Goal: Task Accomplishment & Management: Use online tool/utility

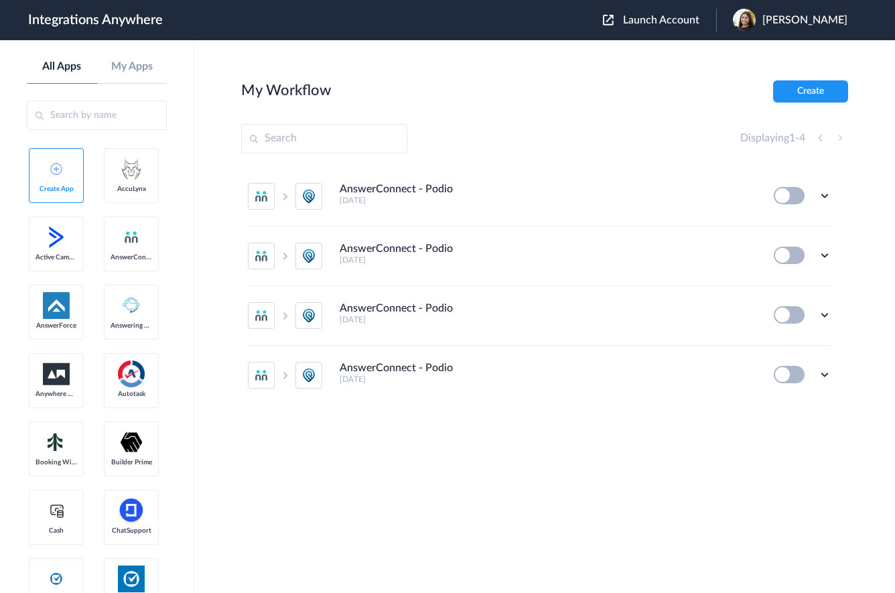
click at [648, 18] on span "Launch Account" at bounding box center [661, 20] width 76 height 11
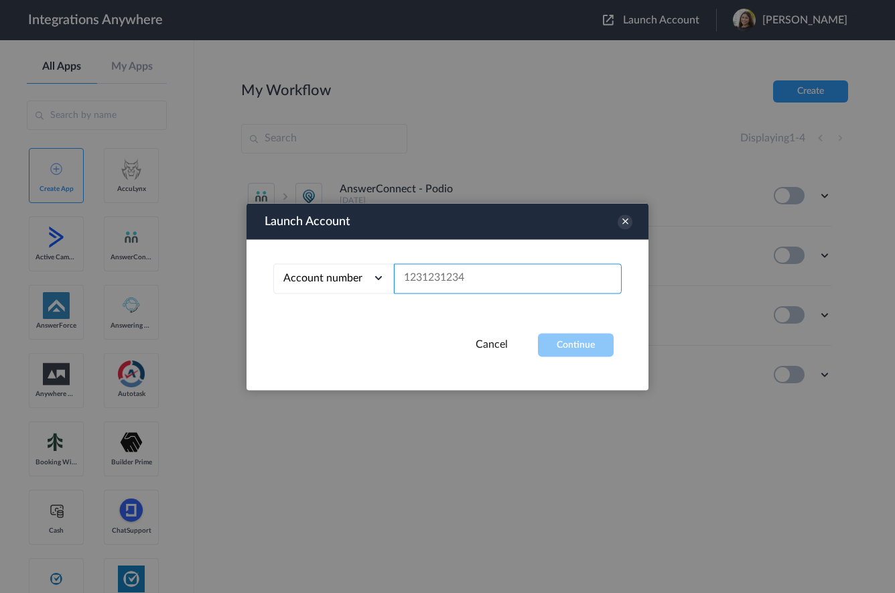
click at [471, 272] on input "text" at bounding box center [508, 278] width 228 height 30
paste input "3467668571"
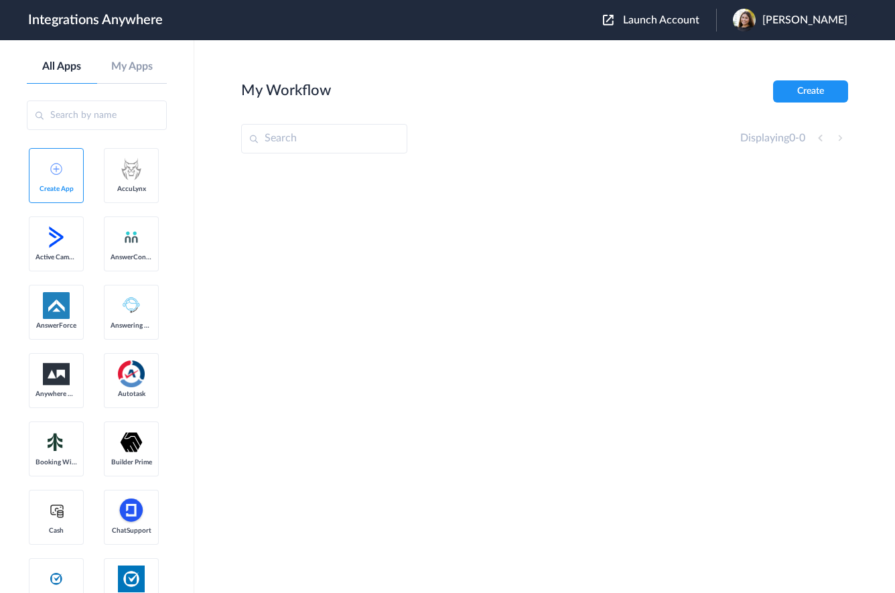
click at [658, 25] on span "Launch Account" at bounding box center [661, 20] width 76 height 11
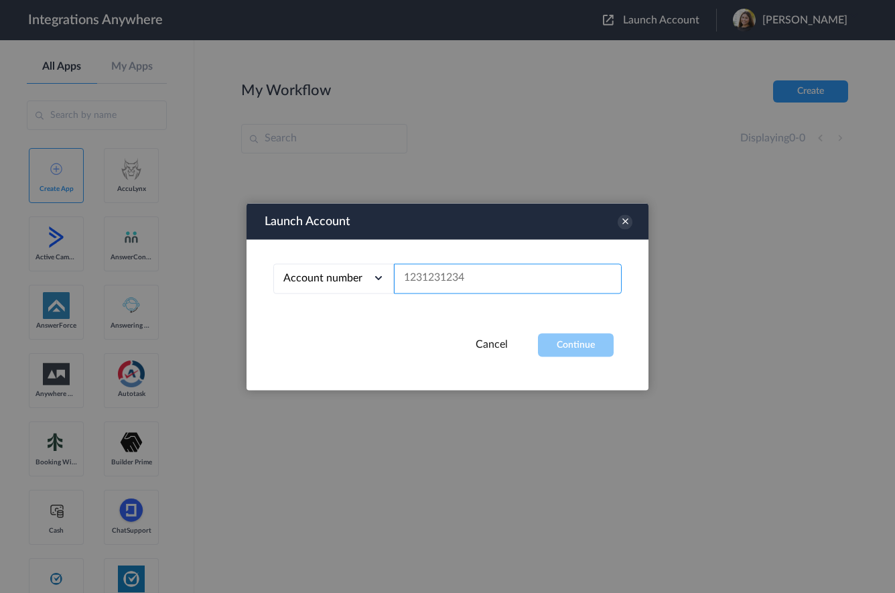
click at [451, 284] on input "text" at bounding box center [508, 278] width 228 height 30
paste input "3467668571"
type input "3467668571"
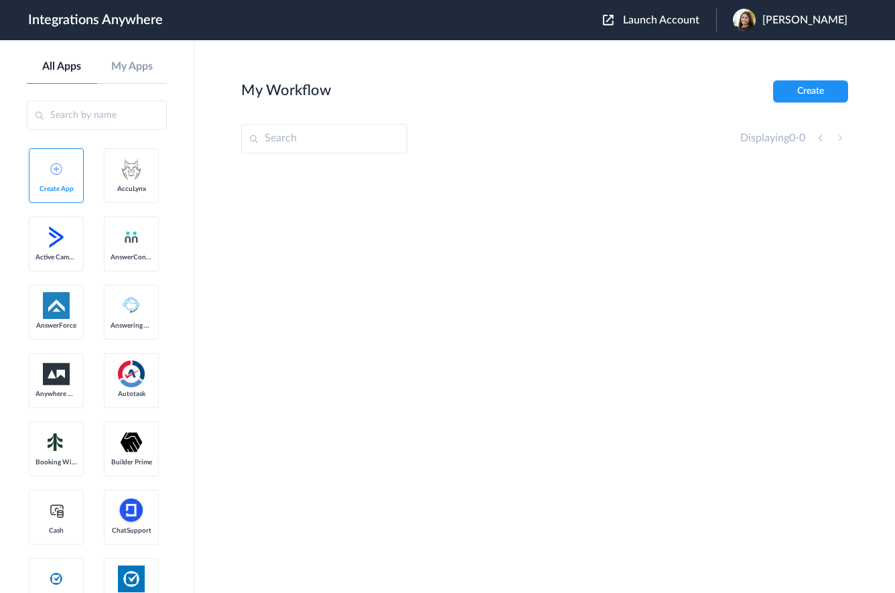
click at [310, 130] on input "text" at bounding box center [324, 138] width 166 height 29
paste input "3467668571"
type input "3467668571"
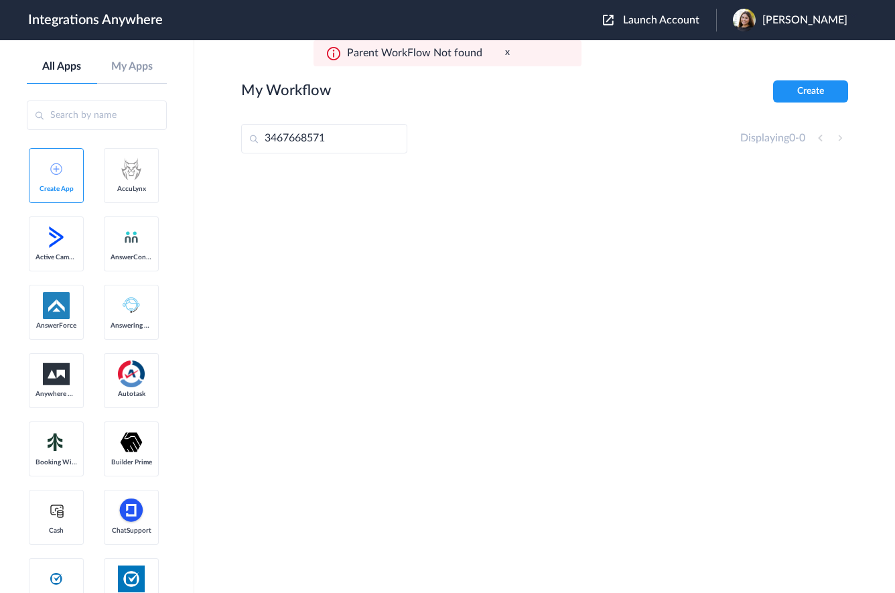
click at [813, 17] on span "[PERSON_NAME]" at bounding box center [804, 20] width 85 height 13
click at [754, 56] on link "Logout" at bounding box center [740, 54] width 28 height 9
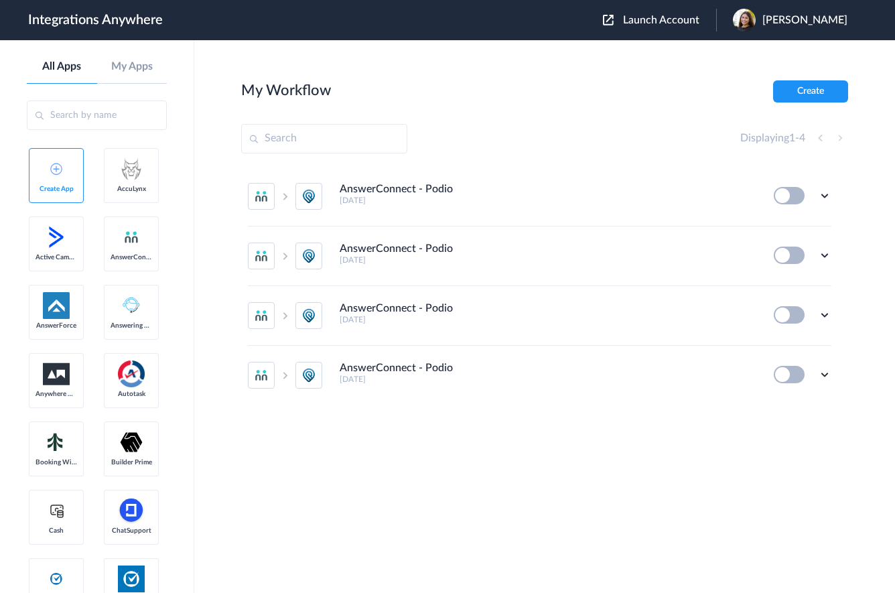
click at [678, 19] on span "Launch Account" at bounding box center [661, 20] width 76 height 11
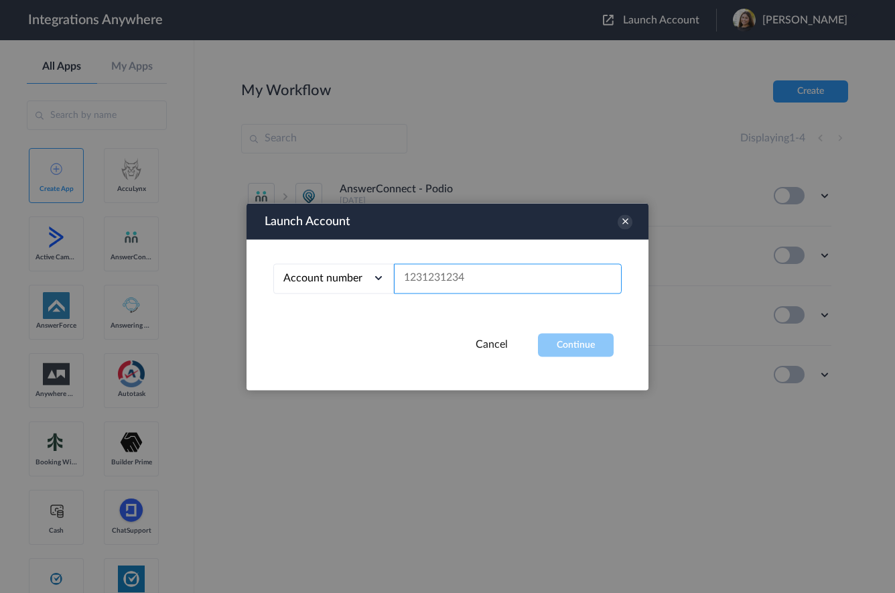
click at [430, 283] on input "text" at bounding box center [508, 278] width 228 height 30
paste input "3467668571"
type input "3467668571"
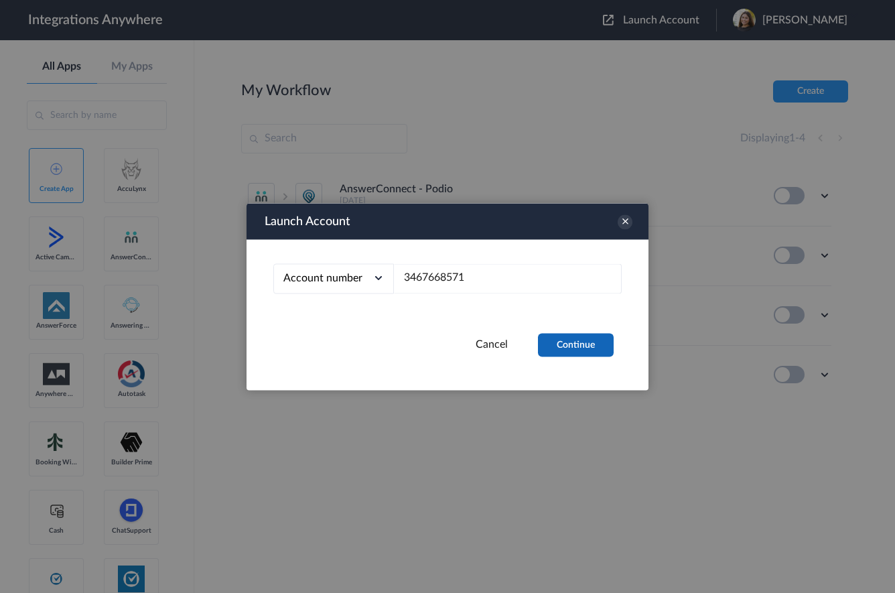
click at [571, 334] on button "Continue" at bounding box center [576, 344] width 76 height 23
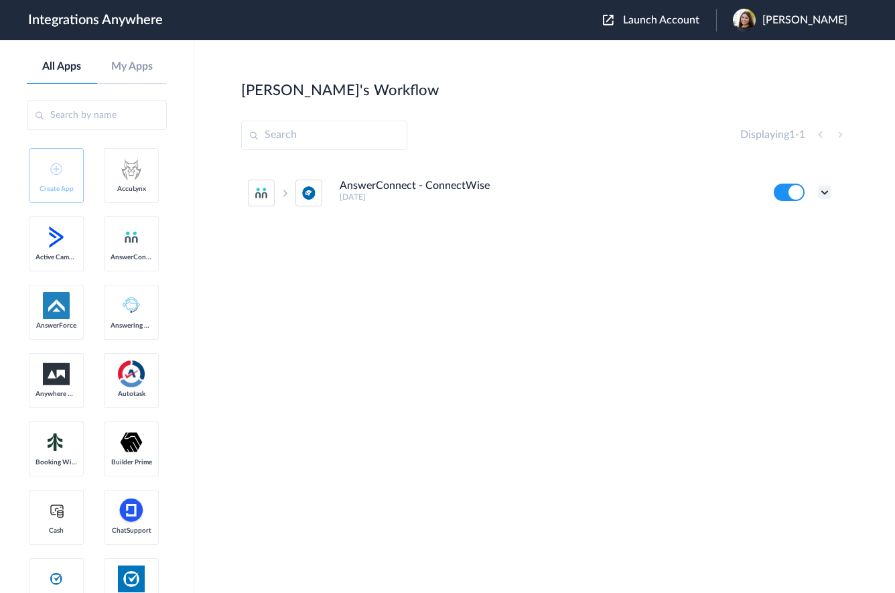
click at [824, 189] on icon at bounding box center [824, 192] width 13 height 13
click at [799, 228] on li "Edit" at bounding box center [787, 223] width 87 height 25
click at [824, 17] on span "[PERSON_NAME]" at bounding box center [804, 20] width 85 height 13
click at [774, 81] on li "Logout" at bounding box center [788, 79] width 145 height 25
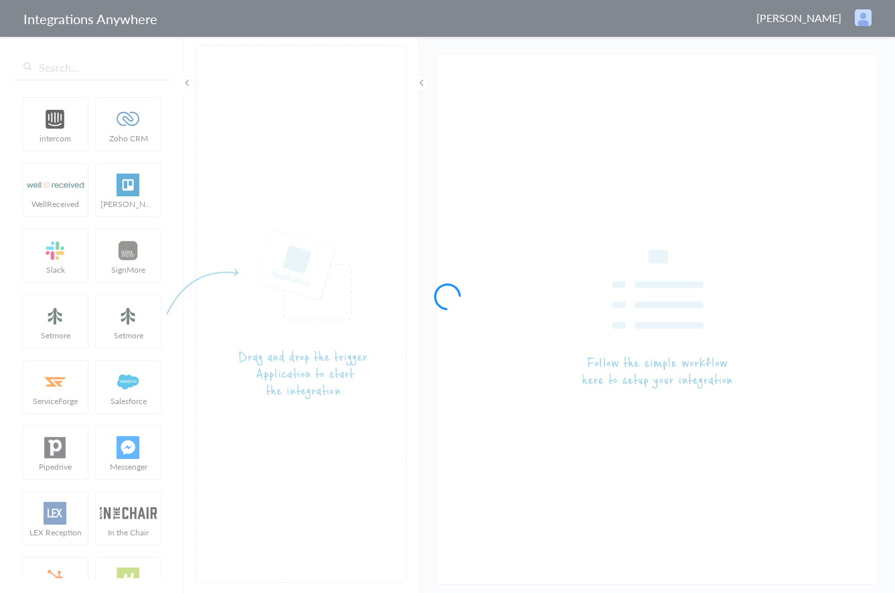
type input "AnswerConnect - ConnectWise"
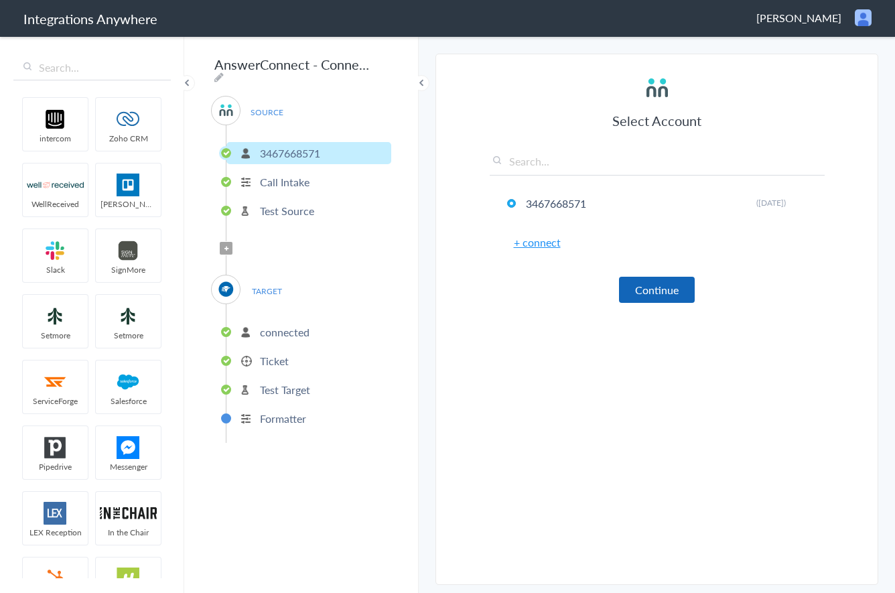
click at [666, 277] on button "Continue" at bounding box center [657, 290] width 76 height 26
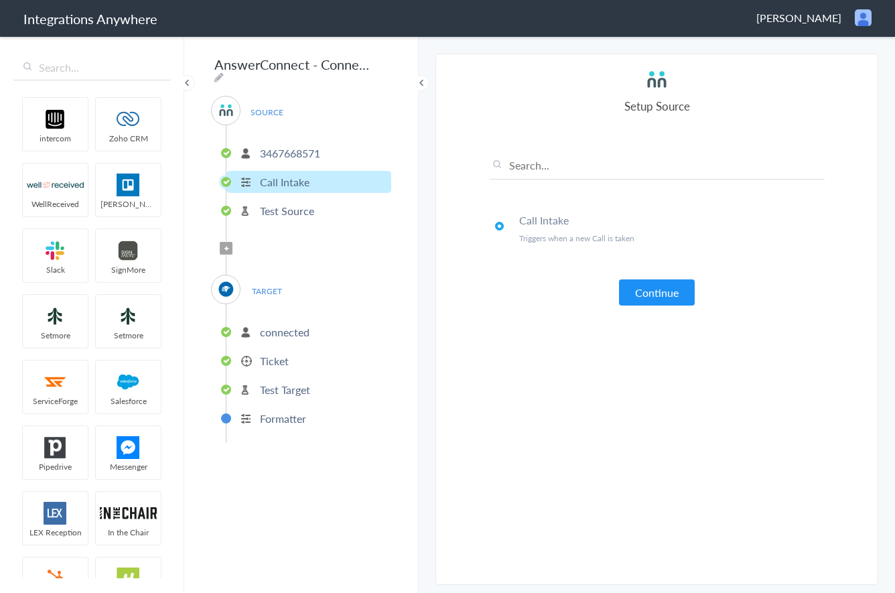
click at [664, 316] on article "Select Account 3467668571 Rename Delete (2 days ago) + connect Continue Setup S…" at bounding box center [657, 319] width 335 height 503
click at [656, 289] on button "Continue" at bounding box center [657, 292] width 76 height 26
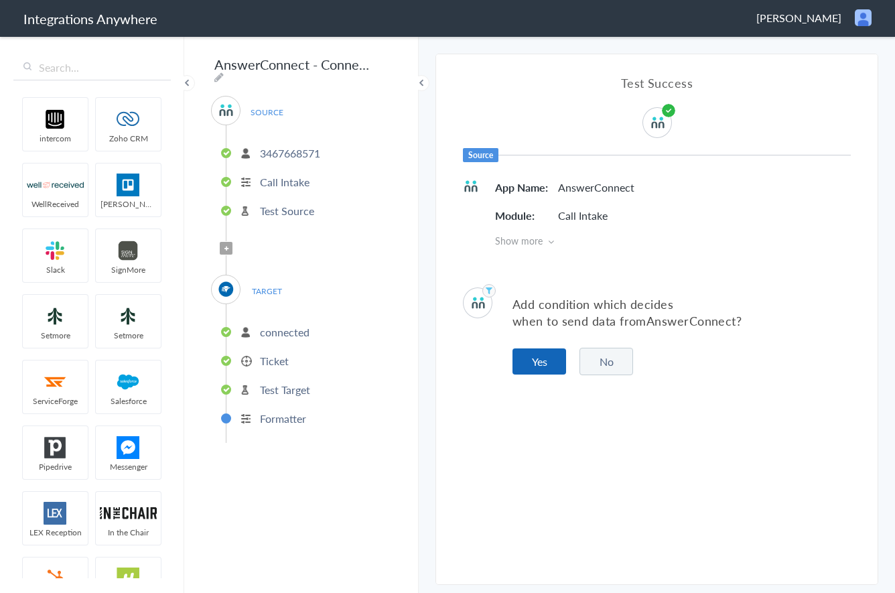
click at [535, 357] on button "Yes" at bounding box center [539, 361] width 54 height 26
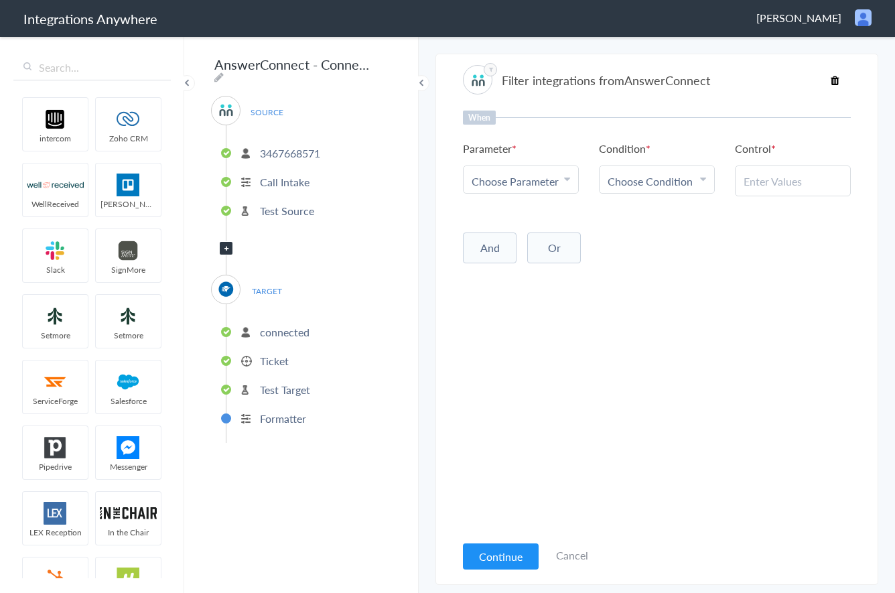
click at [288, 328] on p "connected" at bounding box center [285, 331] width 50 height 15
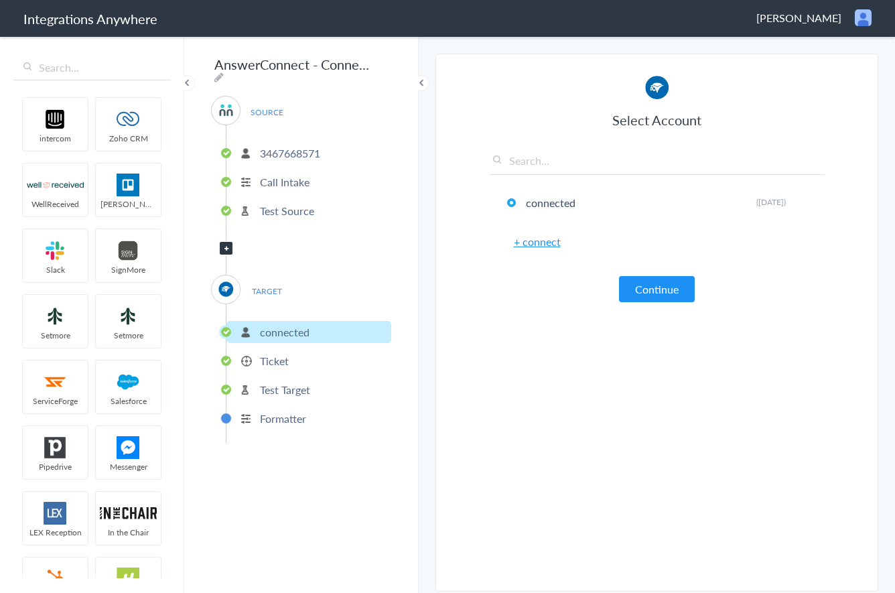
click at [289, 354] on li "Ticket" at bounding box center [308, 361] width 165 height 22
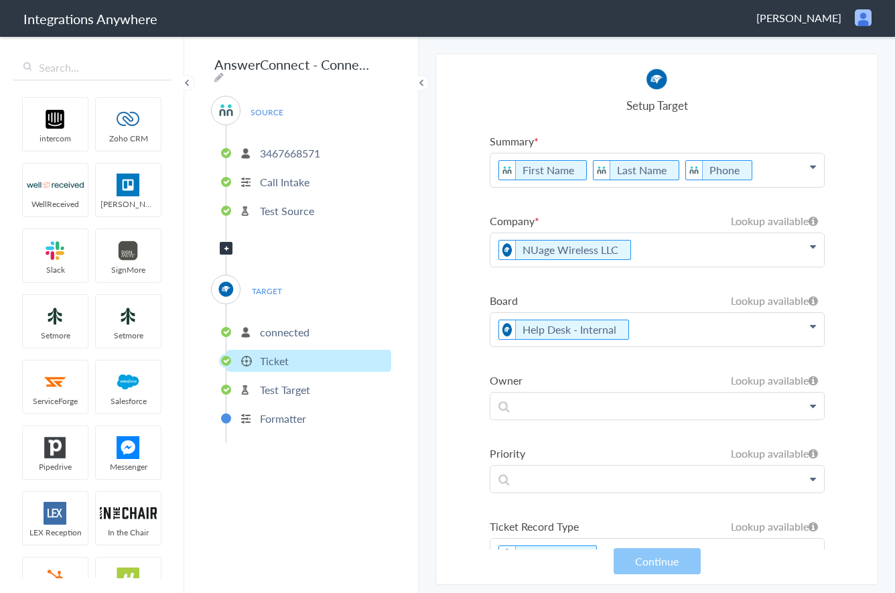
click at [670, 254] on p "NUage Wireless LLC" at bounding box center [657, 249] width 334 height 33
click at [620, 212] on ul "Summary First Name Last Name Phone First Name Last Name Email Phone Company Nam…" at bounding box center [657, 352] width 335 height 439
click at [666, 252] on p "NUage Wireless LLC" at bounding box center [657, 249] width 334 height 33
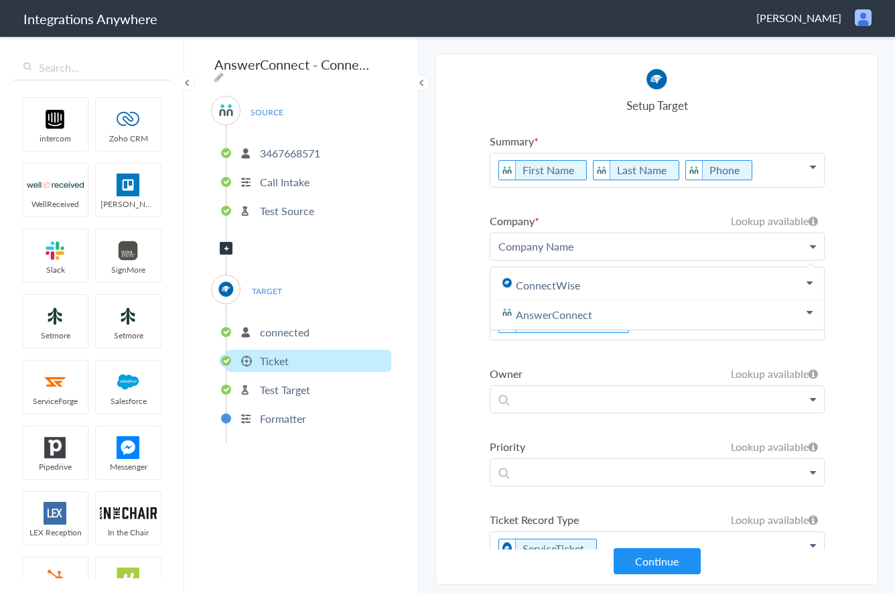
click at [470, 219] on section "Select Account 3467668571 Rename Delete (2 days ago) + connect Continue Setup S…" at bounding box center [656, 319] width 443 height 531
click at [592, 242] on p "Company Name" at bounding box center [657, 246] width 334 height 26
drag, startPoint x: 594, startPoint y: 244, endPoint x: 468, endPoint y: 245, distance: 125.3
click at [468, 245] on section "Select Account 3467668571 Rename Delete (2 days ago) + connect Continue Setup S…" at bounding box center [656, 319] width 443 height 531
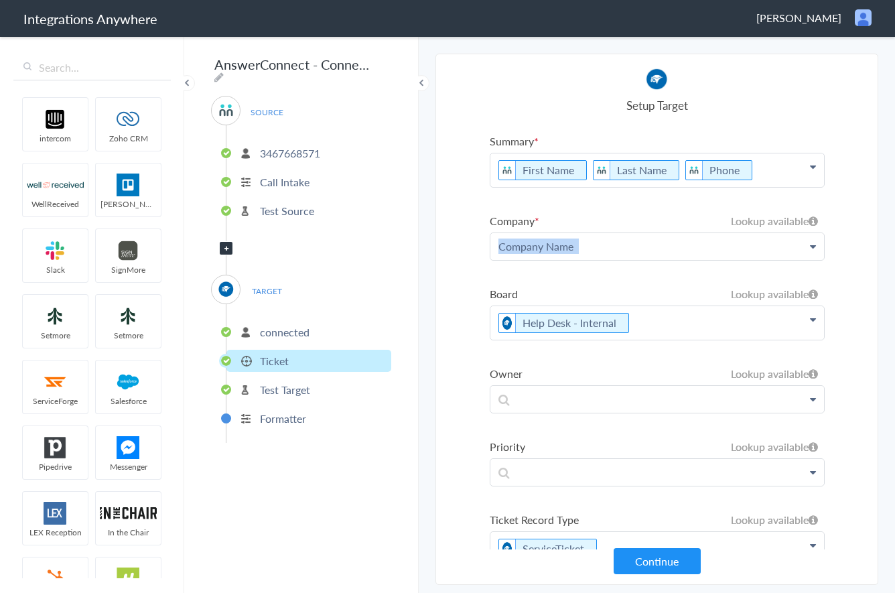
click at [637, 255] on p "Company Name" at bounding box center [657, 246] width 334 height 26
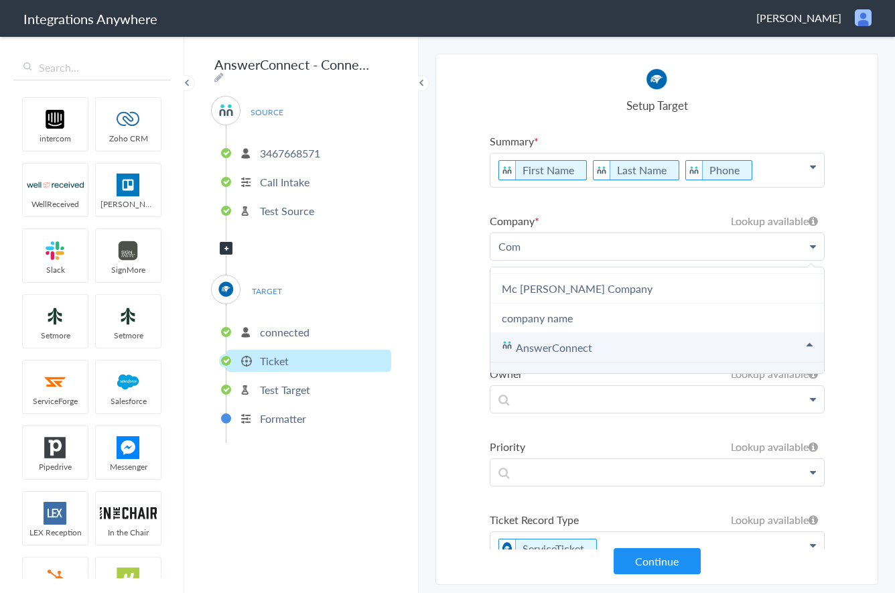
scroll to position [251, 0]
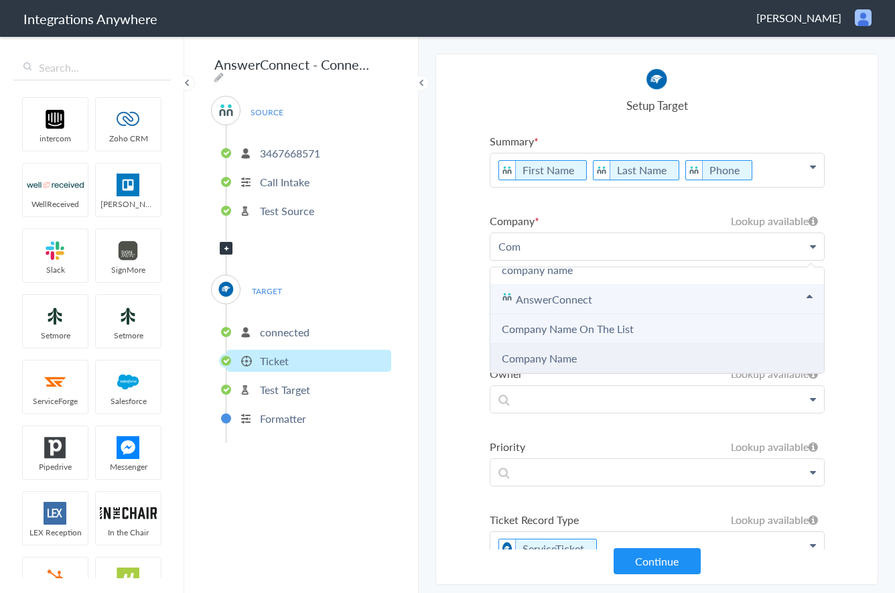
click at [561, 370] on Name "Company Name" at bounding box center [657, 358] width 334 height 29
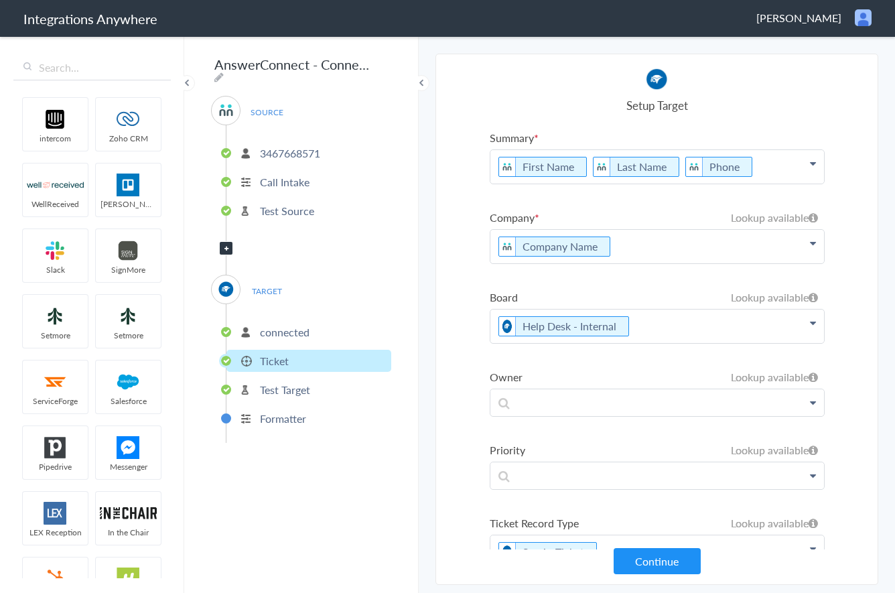
scroll to position [0, 0]
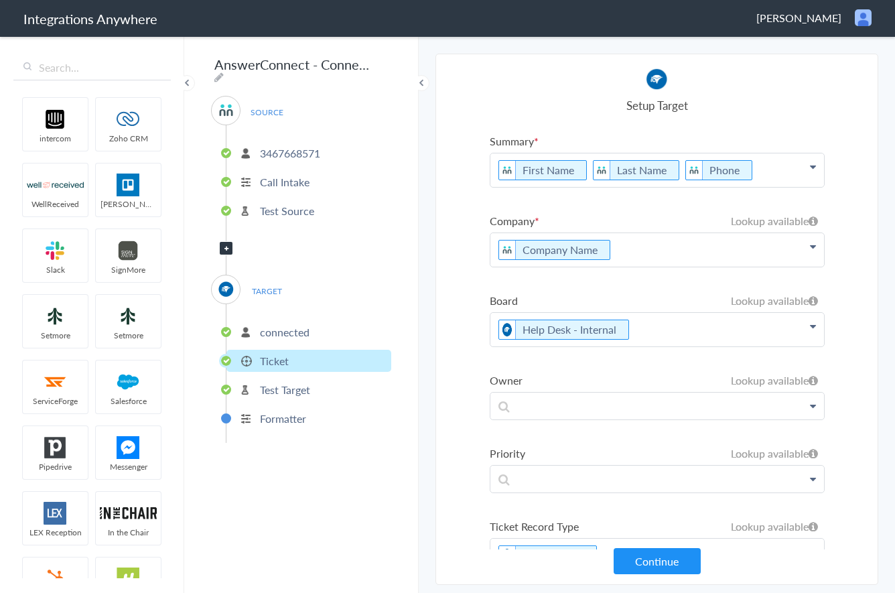
click at [774, 167] on p "First Name Last Name Phone" at bounding box center [657, 169] width 334 height 33
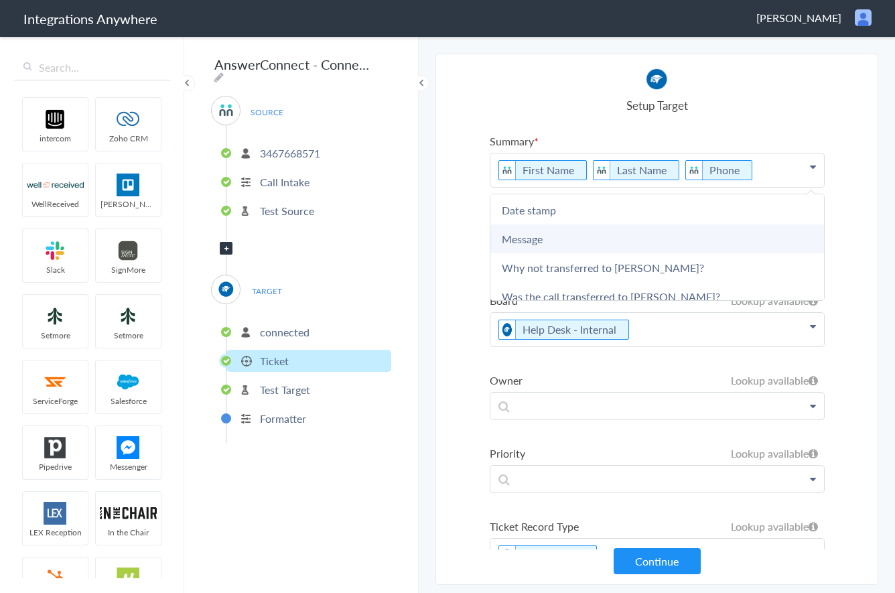
scroll to position [206, 0]
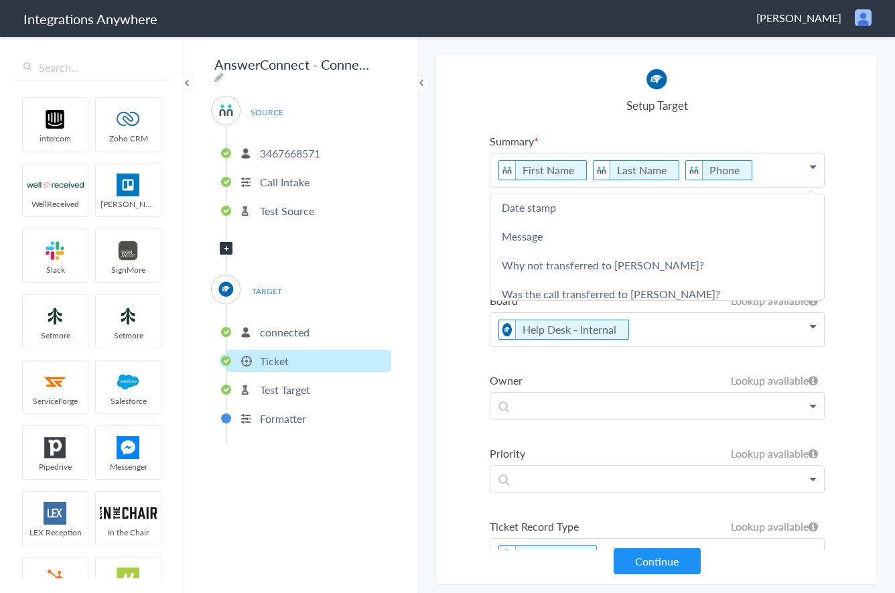
click at [447, 338] on section "Select Account 3467668571 Rename Delete (2 days ago) + connect Continue Setup S…" at bounding box center [656, 319] width 443 height 531
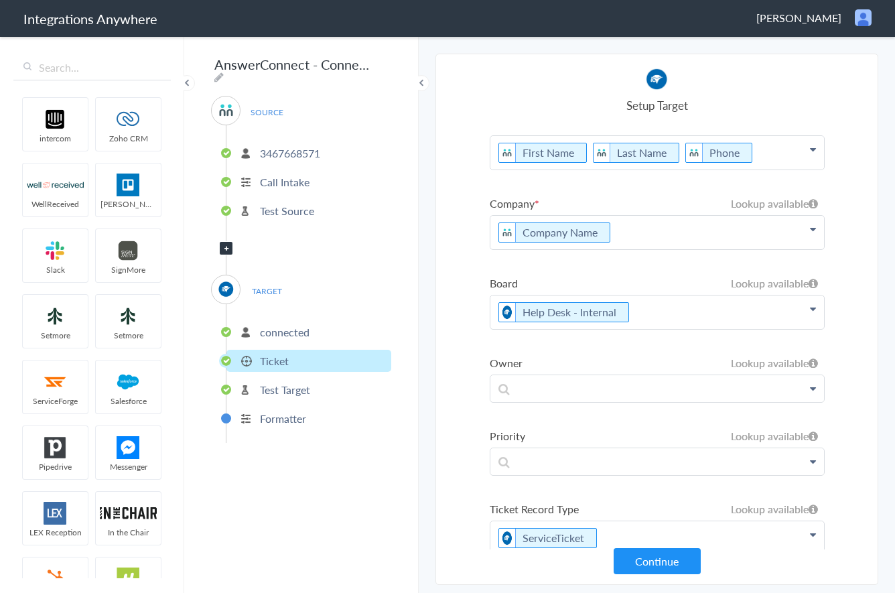
scroll to position [0, 0]
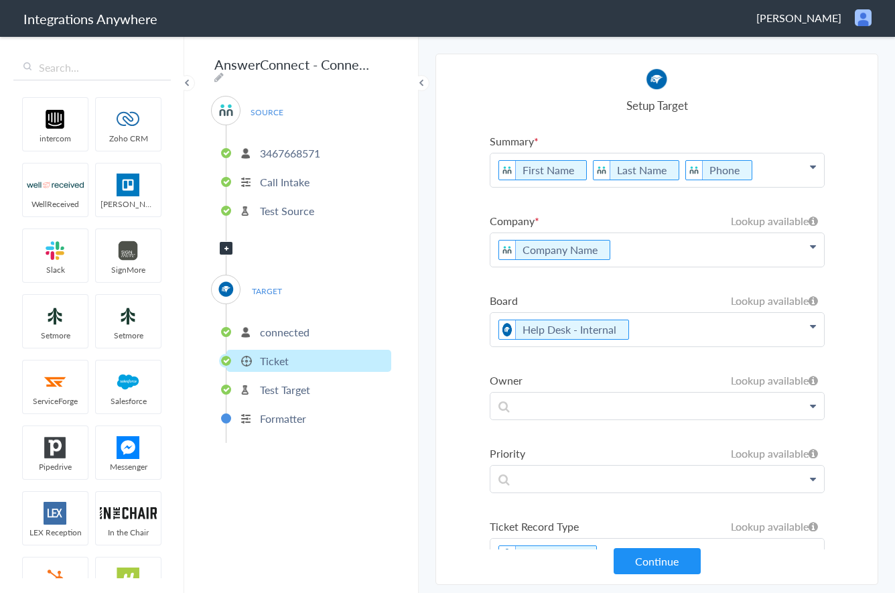
click at [298, 326] on p "connected" at bounding box center [285, 331] width 50 height 15
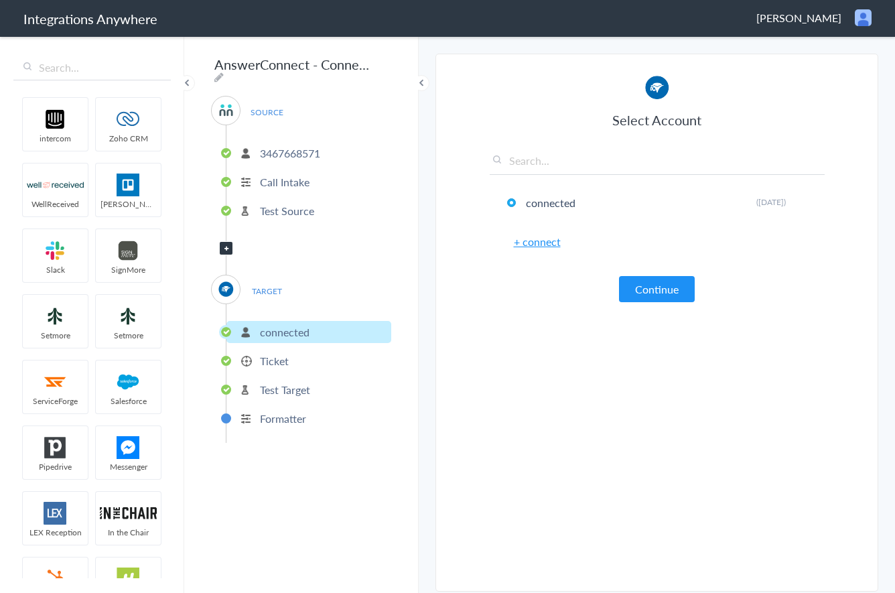
click at [287, 350] on li "Ticket" at bounding box center [308, 361] width 165 height 22
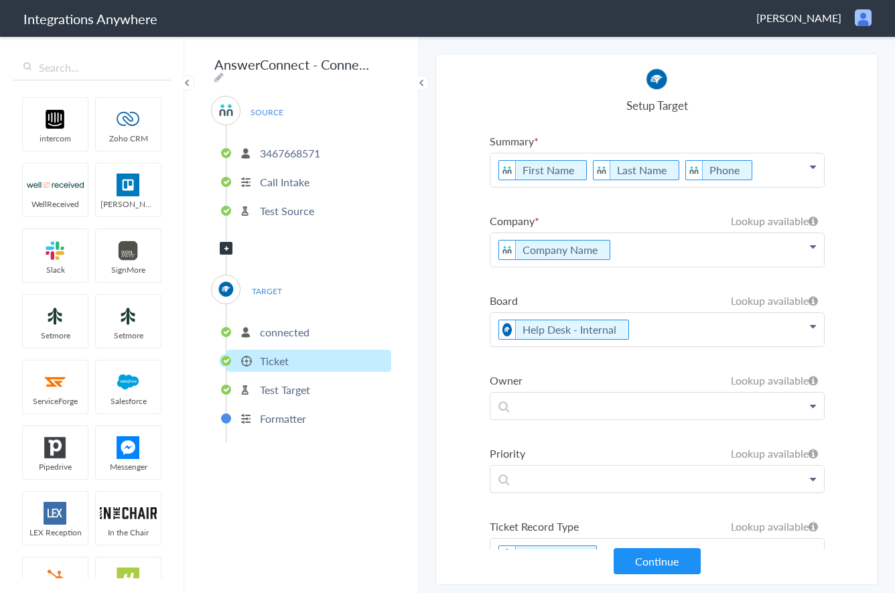
click at [297, 389] on p "Test Target" at bounding box center [285, 389] width 50 height 15
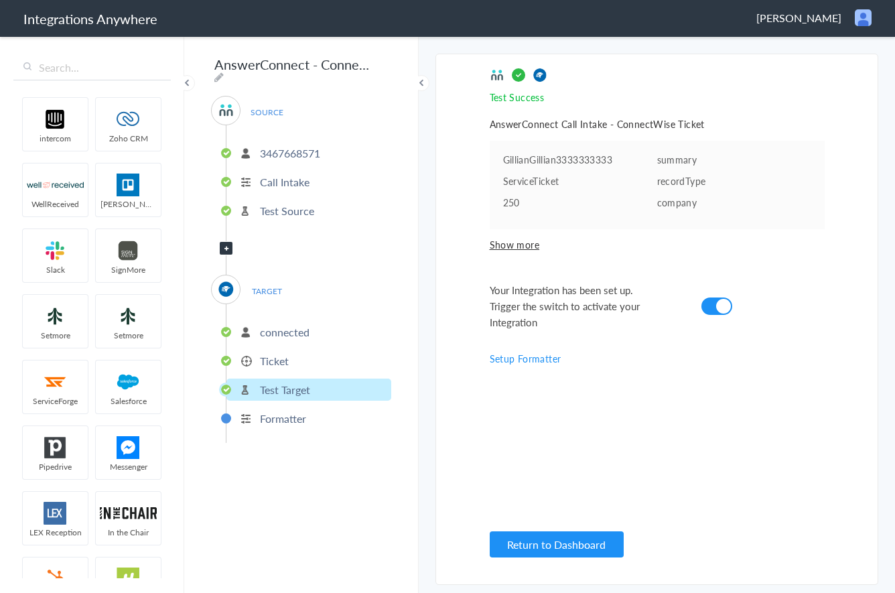
click at [289, 193] on ul "3467668571 Call Intake Test Source" at bounding box center [308, 180] width 165 height 110
click at [287, 182] on p "Call Intake" at bounding box center [285, 181] width 50 height 15
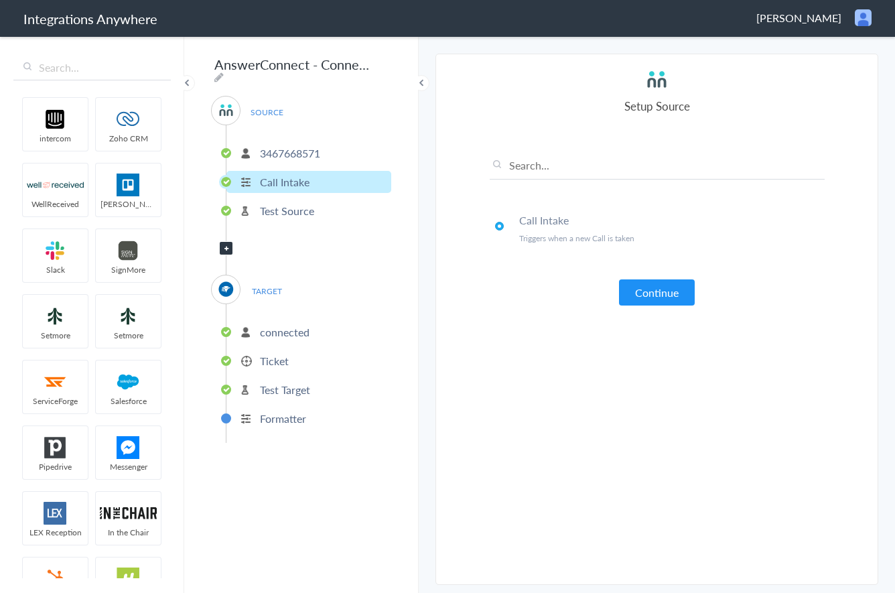
click at [283, 209] on p "Test Source" at bounding box center [287, 210] width 54 height 15
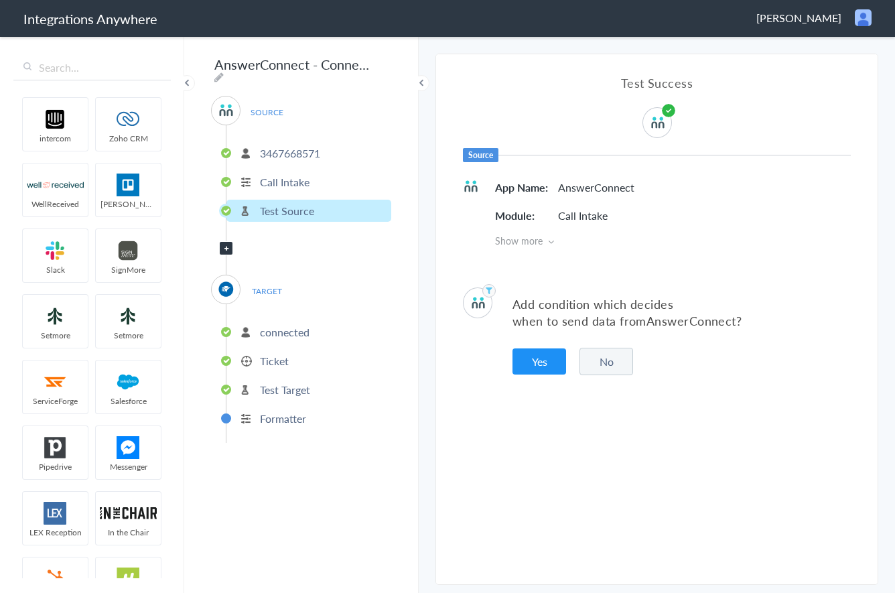
click at [293, 179] on p "Call Intake" at bounding box center [285, 181] width 50 height 15
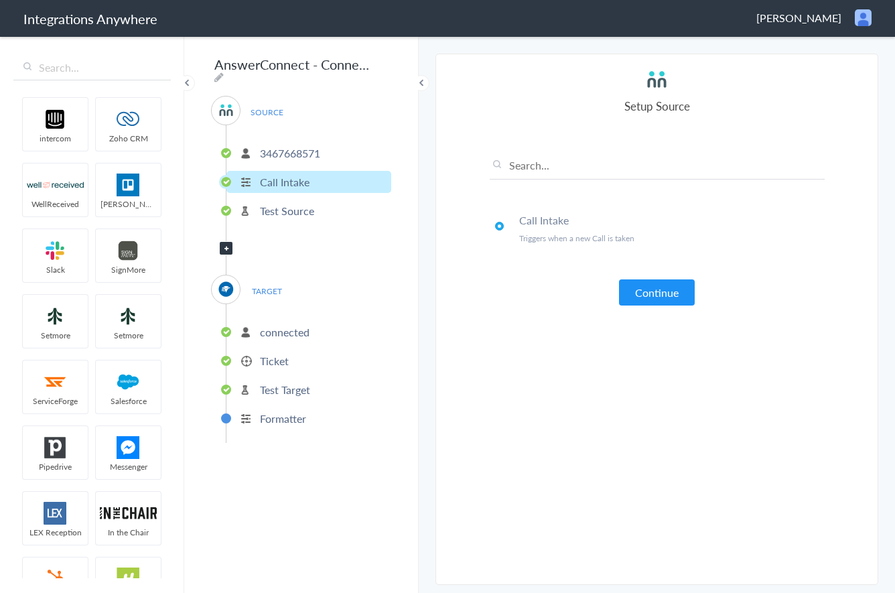
click at [272, 356] on p "Ticket" at bounding box center [274, 360] width 29 height 15
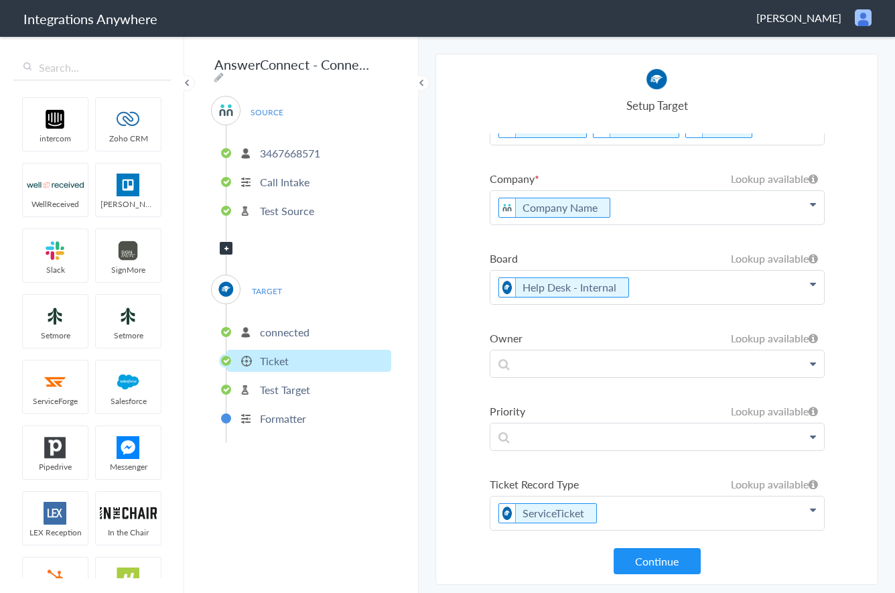
scroll to position [49, 0]
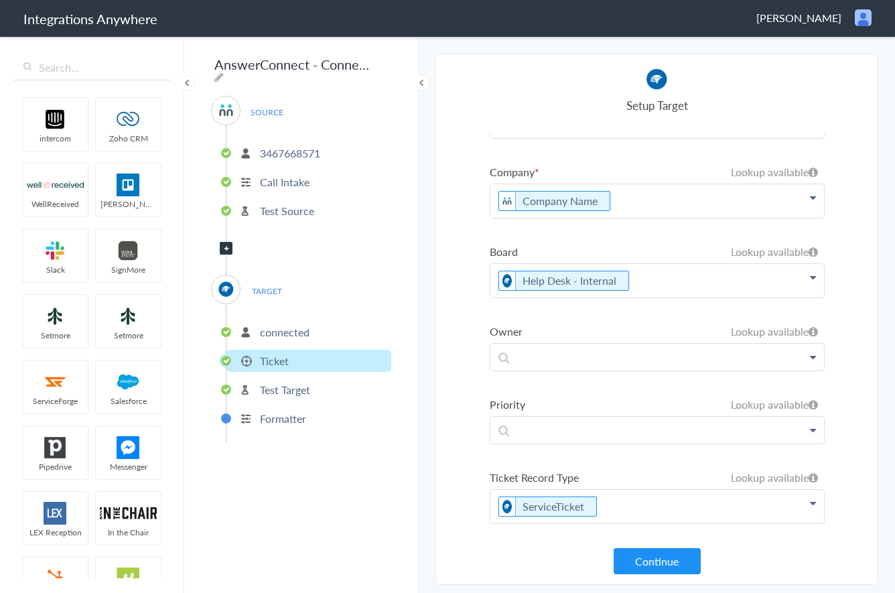
click at [290, 332] on p "connected" at bounding box center [285, 331] width 50 height 15
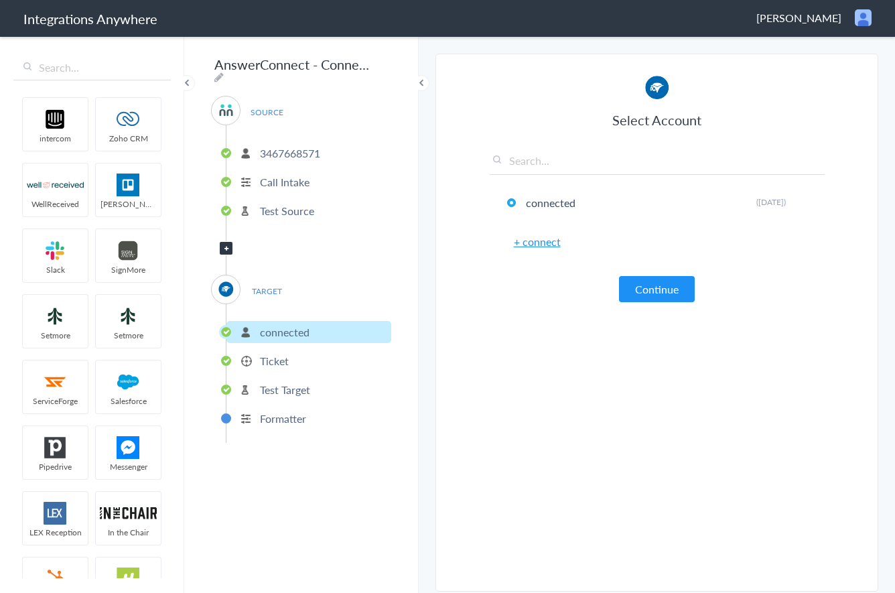
click at [681, 283] on button "Continue" at bounding box center [657, 289] width 76 height 26
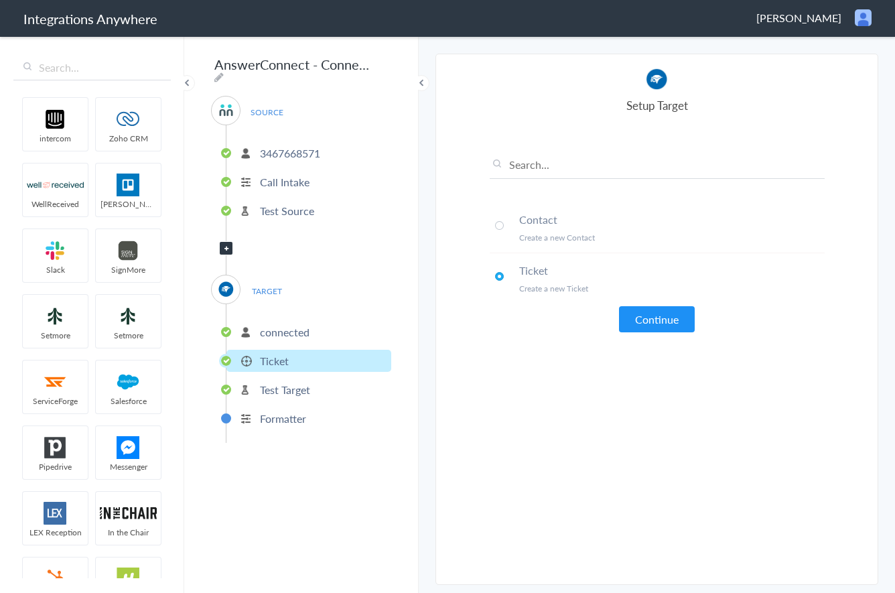
click at [496, 225] on span at bounding box center [499, 225] width 9 height 9
click at [659, 314] on button "Continue" at bounding box center [657, 319] width 76 height 26
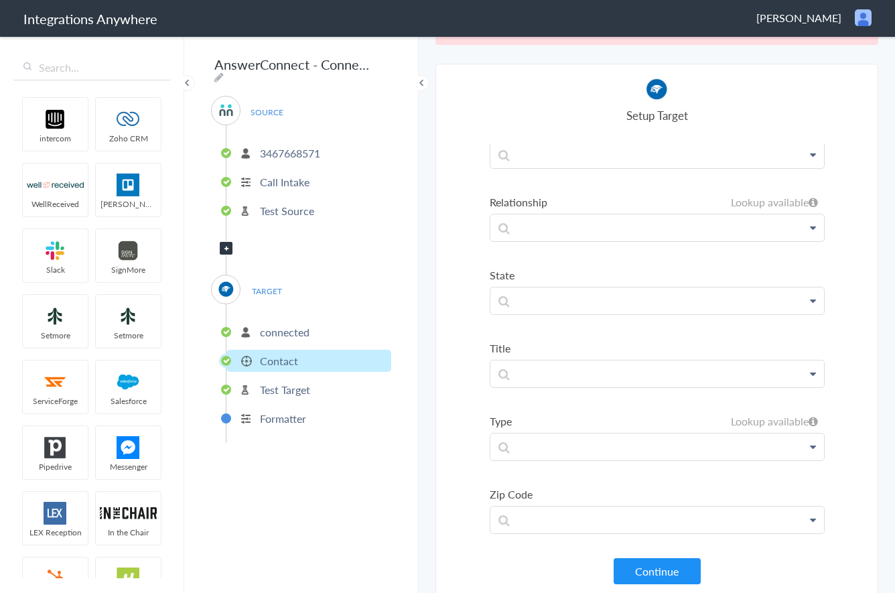
scroll to position [50, 0]
click at [295, 328] on p "connected" at bounding box center [285, 331] width 50 height 15
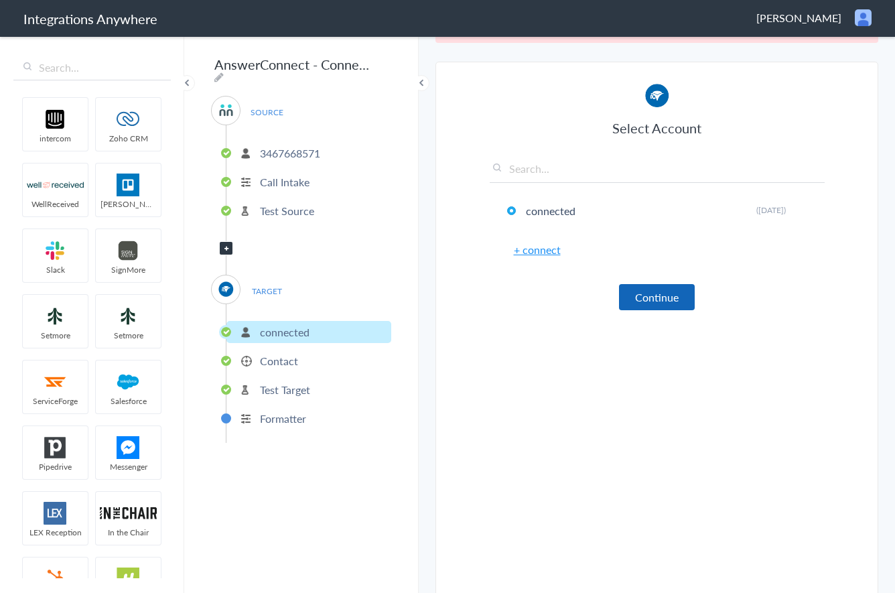
click at [646, 299] on button "Continue" at bounding box center [657, 297] width 76 height 26
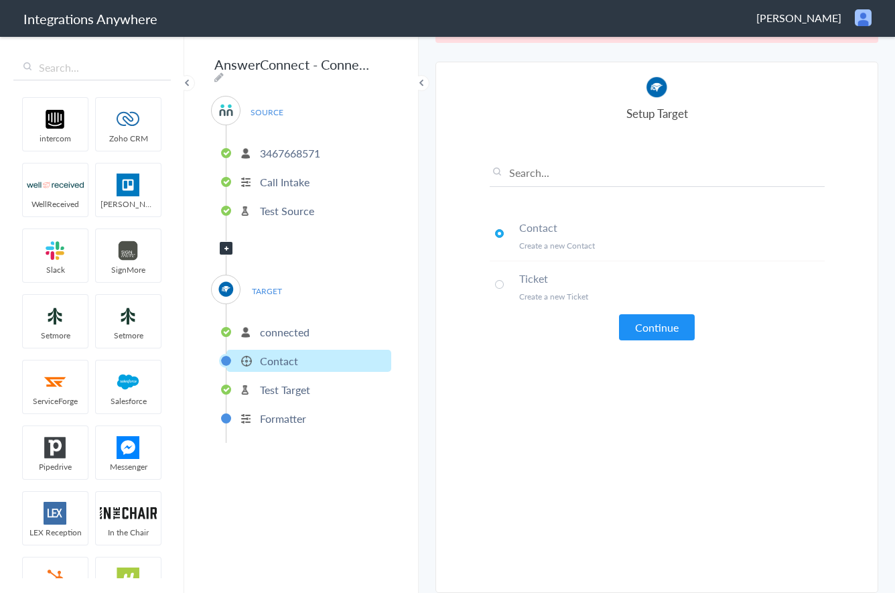
click at [569, 291] on p "Create a new Ticket" at bounding box center [671, 296] width 305 height 11
drag, startPoint x: 701, startPoint y: 336, endPoint x: 679, endPoint y: 336, distance: 22.1
click at [701, 336] on div "Contact Create a new Contact Ticket Create a new Ticket Continue" at bounding box center [657, 240] width 335 height 199
click at [668, 334] on button "Continue" at bounding box center [657, 327] width 76 height 26
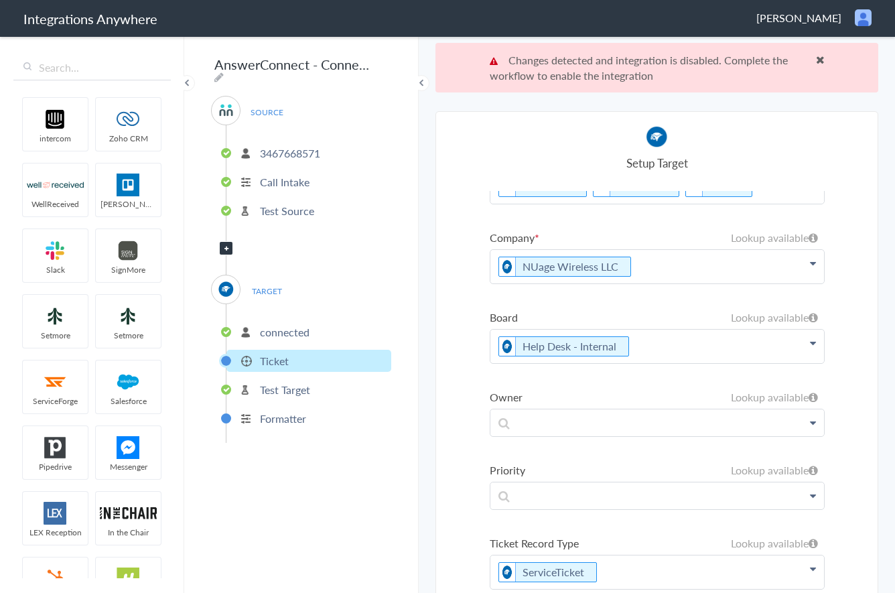
scroll to position [49, 0]
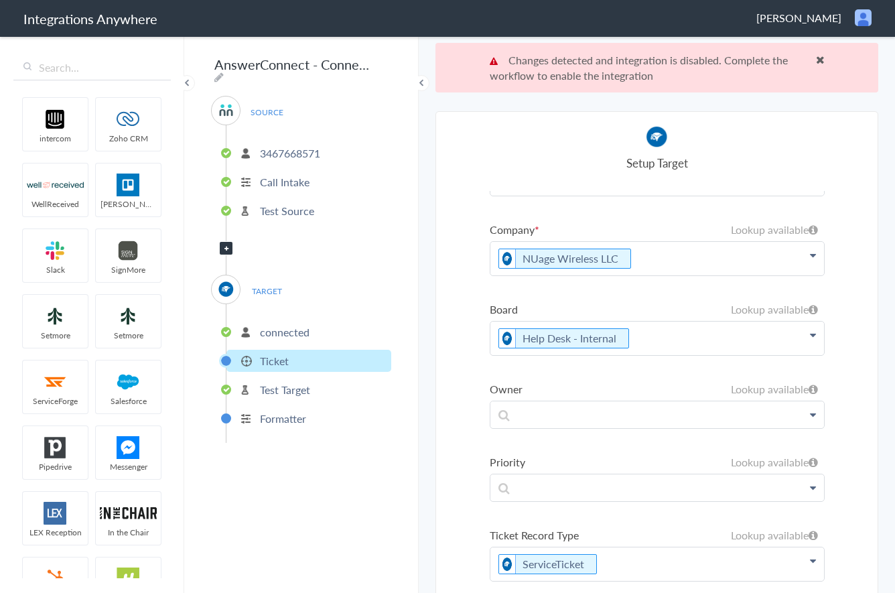
click at [639, 260] on p "NUage Wireless LLC" at bounding box center [657, 258] width 334 height 33
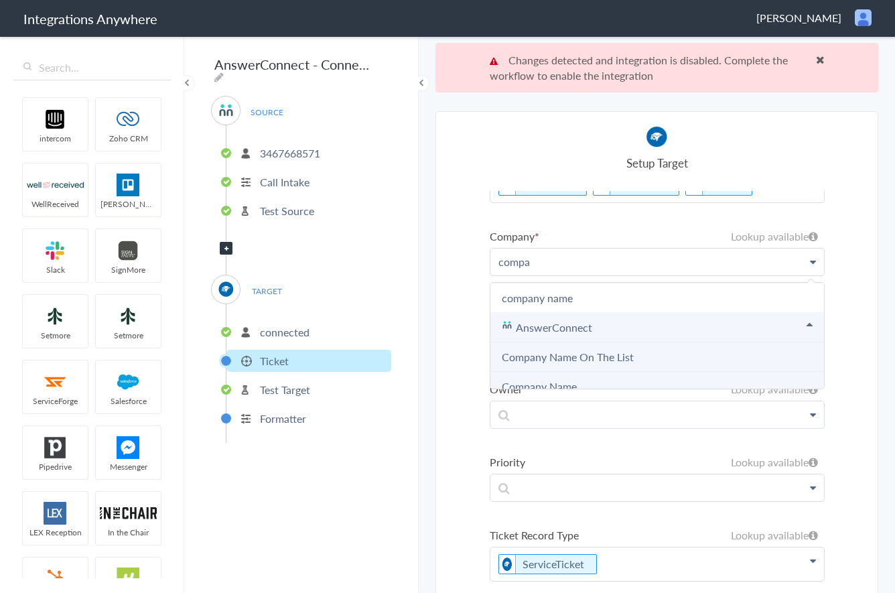
scroll to position [192, 0]
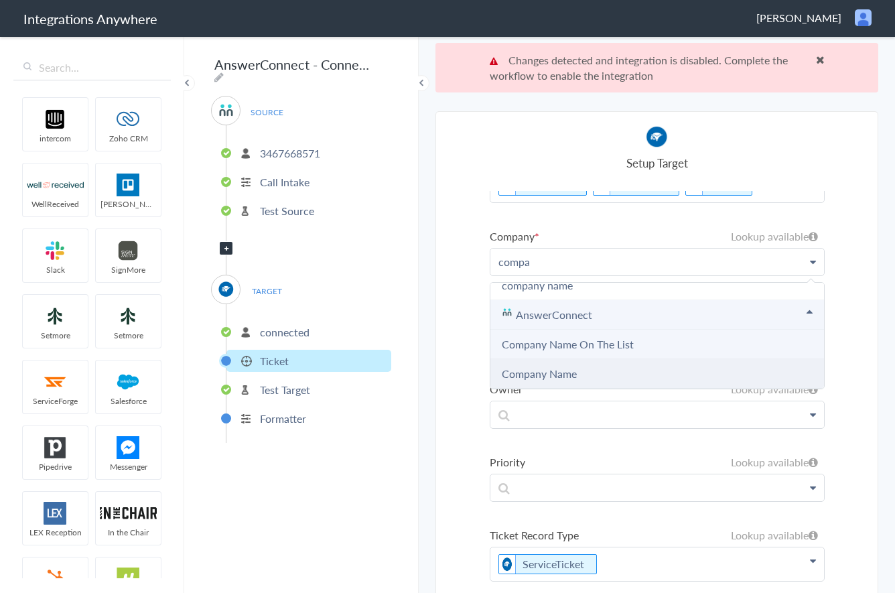
click at [557, 374] on link "Company Name" at bounding box center [539, 373] width 75 height 15
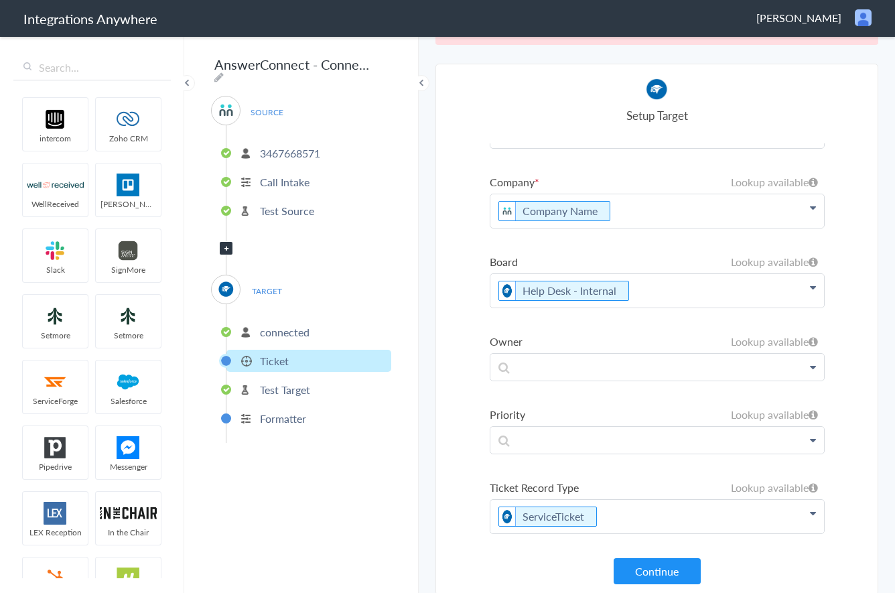
scroll to position [50, 0]
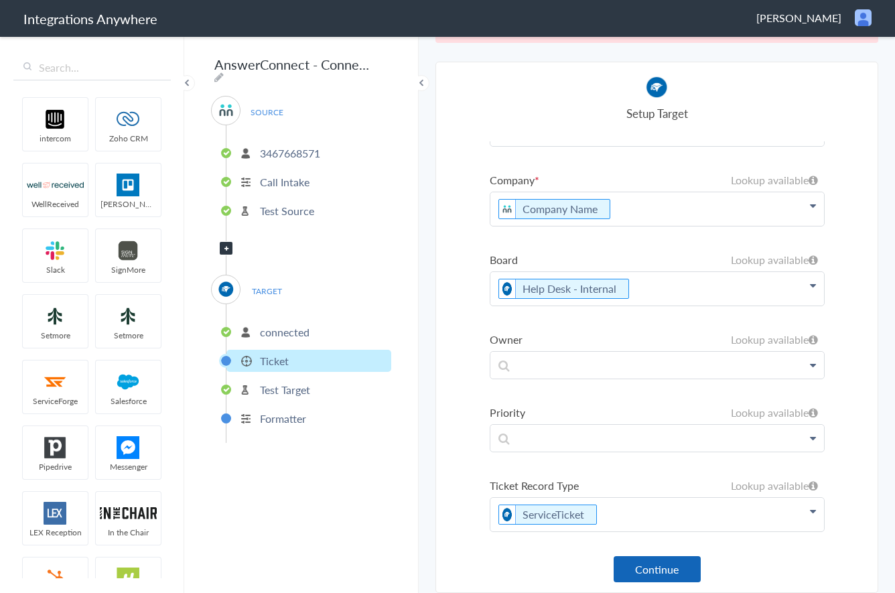
click at [640, 568] on button "Continue" at bounding box center [657, 569] width 87 height 26
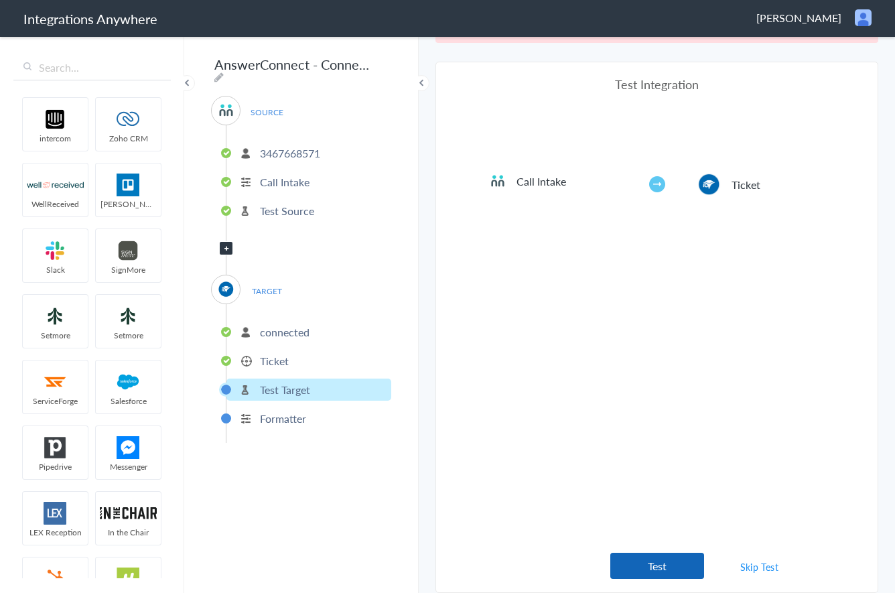
click at [648, 568] on button "Test" at bounding box center [657, 566] width 94 height 26
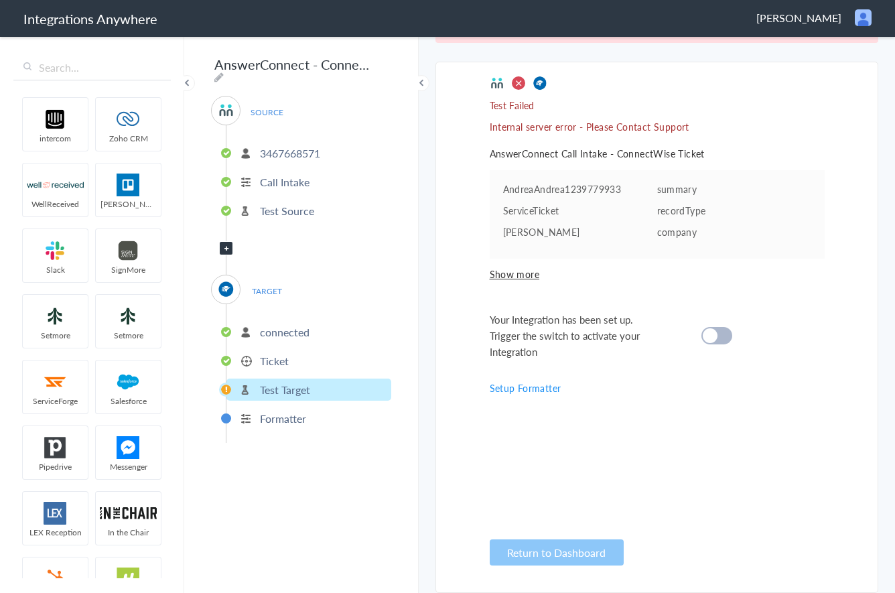
click at [711, 347] on div "Your Integration has been set up. Trigger the switch to activate your Integrati…" at bounding box center [640, 335] width 301 height 48
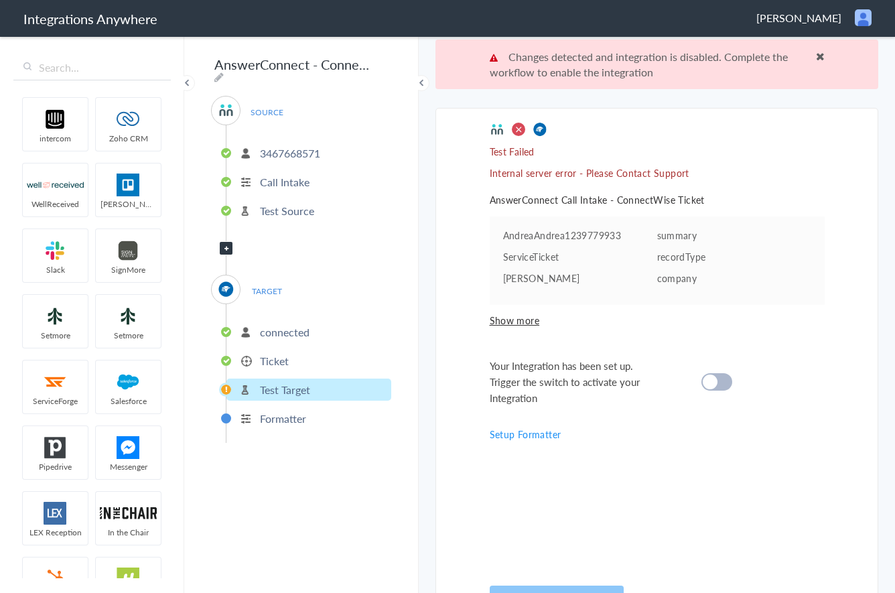
scroll to position [0, 0]
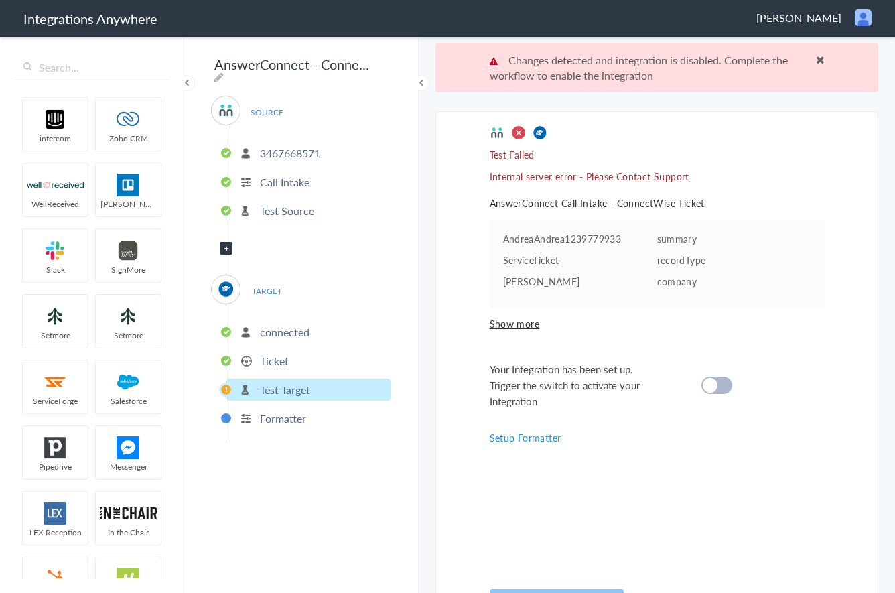
click at [824, 55] on div "Changes detected and integration is disabled. Complete the workflow to enable t…" at bounding box center [656, 68] width 443 height 50
click at [824, 56] on div "Changes detected and integration is disabled. Complete the workflow to enable t…" at bounding box center [656, 68] width 443 height 50
click at [819, 59] on span at bounding box center [820, 59] width 9 height 11
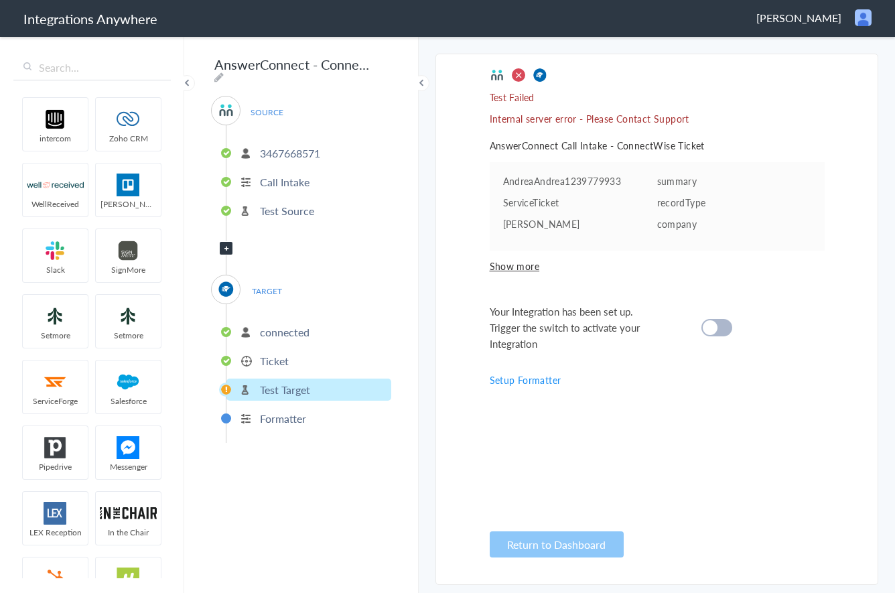
drag, startPoint x: 714, startPoint y: 327, endPoint x: 719, endPoint y: 342, distance: 16.1
click at [714, 327] on cite at bounding box center [710, 327] width 15 height 15
click at [277, 389] on p "Test Target" at bounding box center [285, 389] width 50 height 15
click at [276, 358] on p "Ticket" at bounding box center [274, 360] width 29 height 15
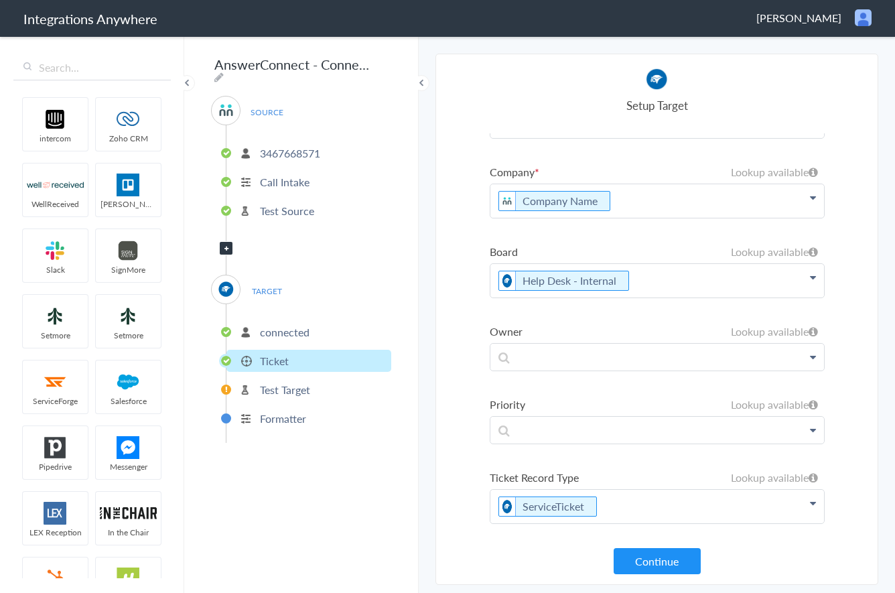
click at [295, 145] on p "3467668571" at bounding box center [290, 152] width 60 height 15
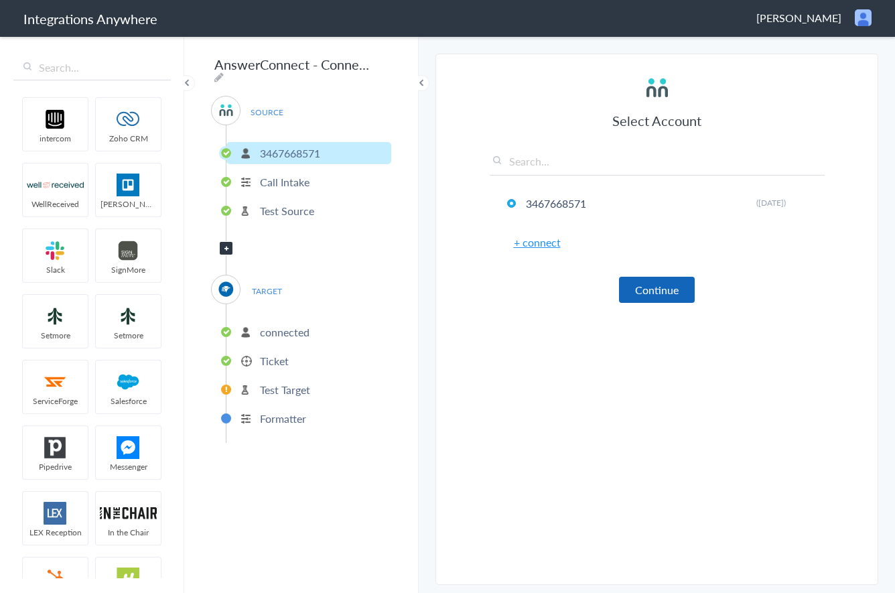
click at [661, 290] on button "Continue" at bounding box center [657, 290] width 76 height 26
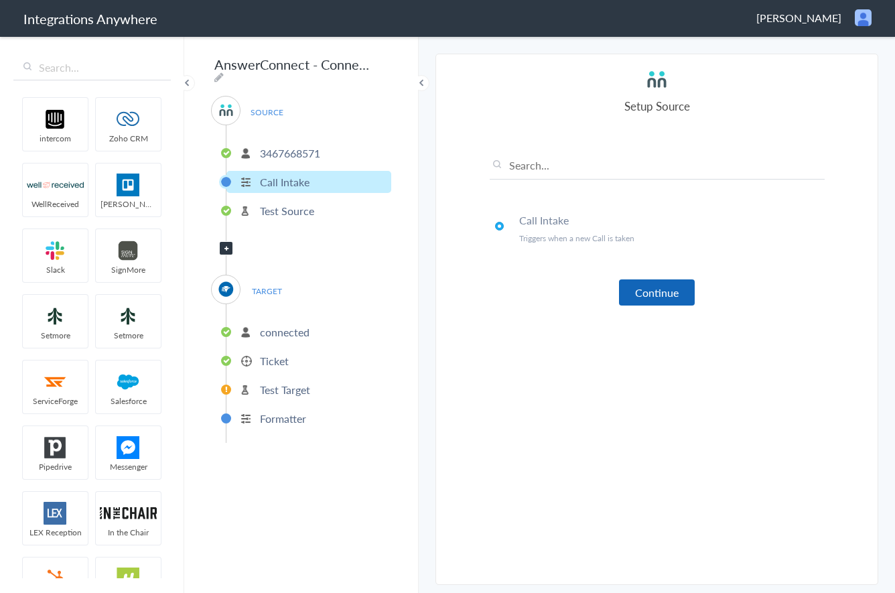
click at [661, 290] on button "Continue" at bounding box center [657, 292] width 76 height 26
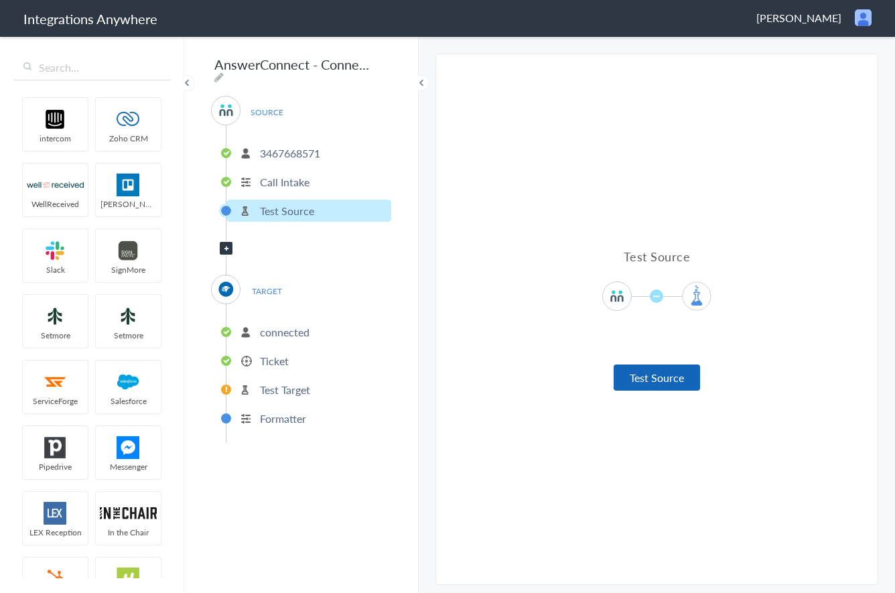
click at [681, 384] on button "Test Source" at bounding box center [657, 377] width 86 height 26
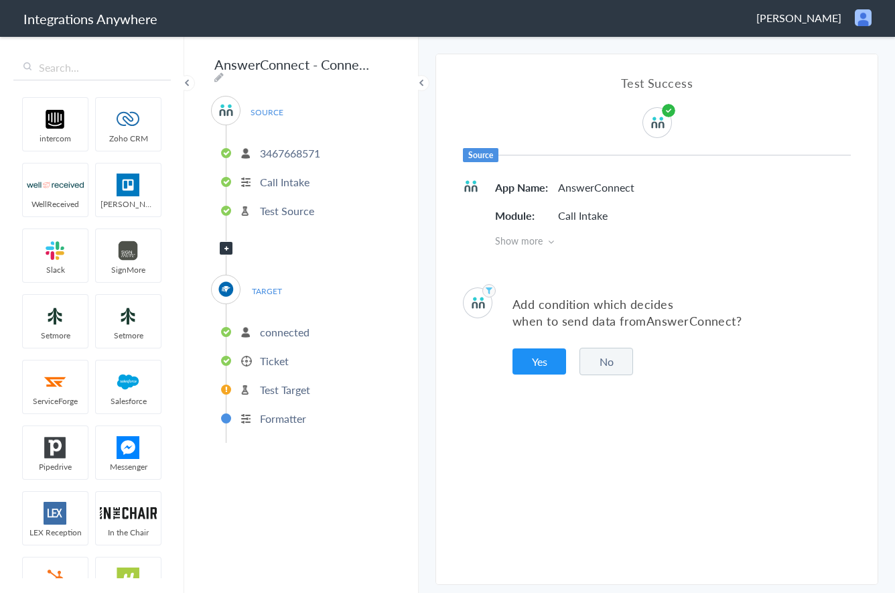
click at [605, 362] on button "No" at bounding box center [606, 361] width 54 height 27
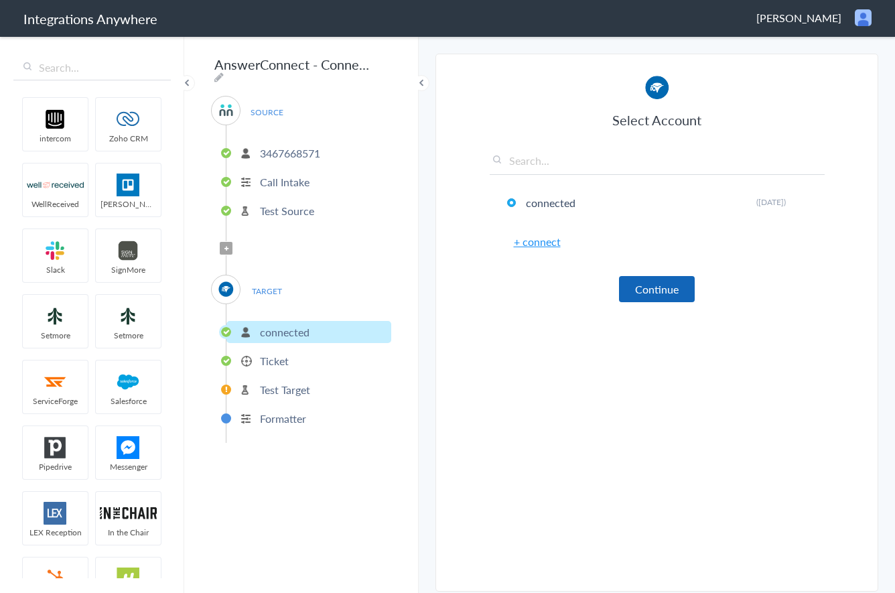
click at [656, 293] on button "Continue" at bounding box center [657, 289] width 76 height 26
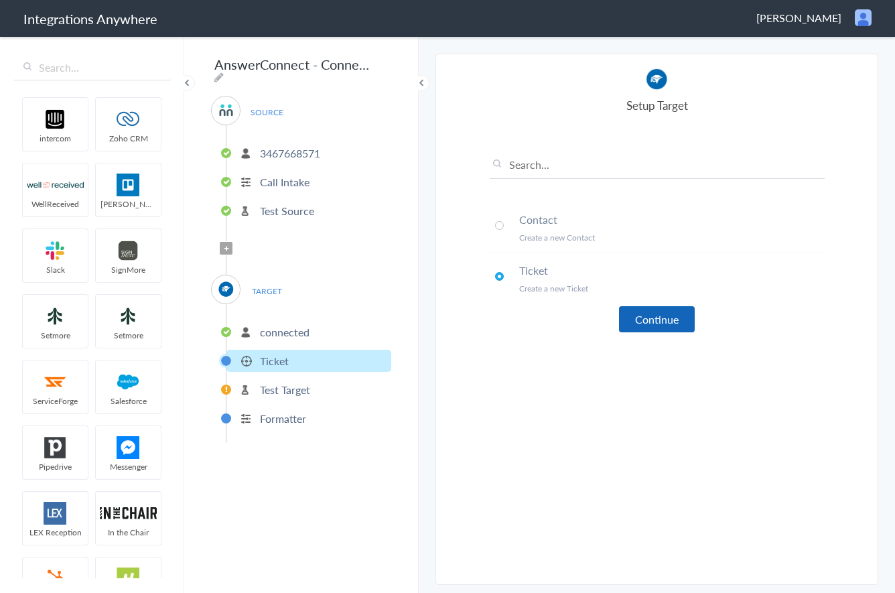
click at [660, 316] on button "Continue" at bounding box center [657, 319] width 76 height 26
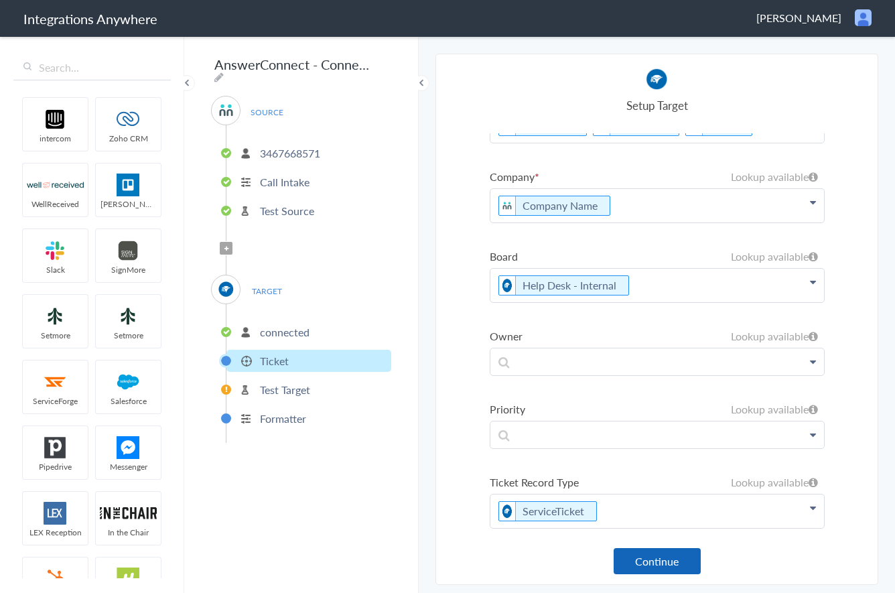
scroll to position [49, 0]
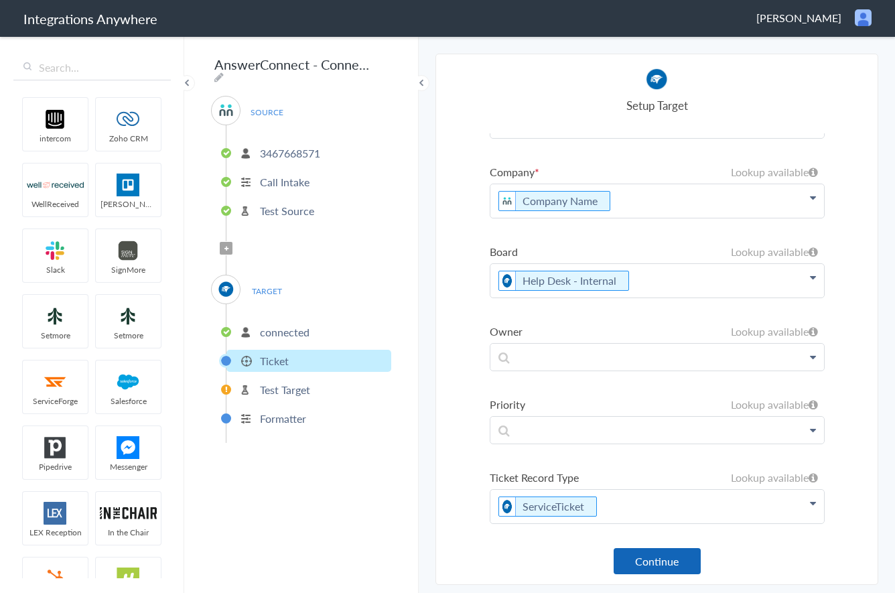
drag, startPoint x: 673, startPoint y: 545, endPoint x: 668, endPoint y: 555, distance: 11.7
click at [673, 545] on div "Summary First Name Last Name Phone First Name Last Name Email Phone Company Nam…" at bounding box center [657, 341] width 335 height 416
click at [668, 555] on button "Continue" at bounding box center [657, 561] width 87 height 26
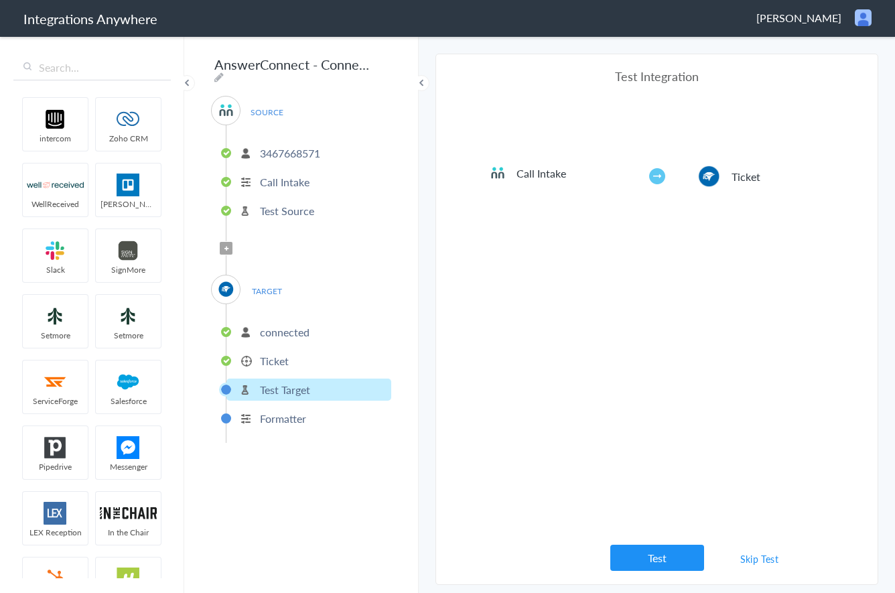
click at [659, 545] on button "Test" at bounding box center [657, 558] width 94 height 26
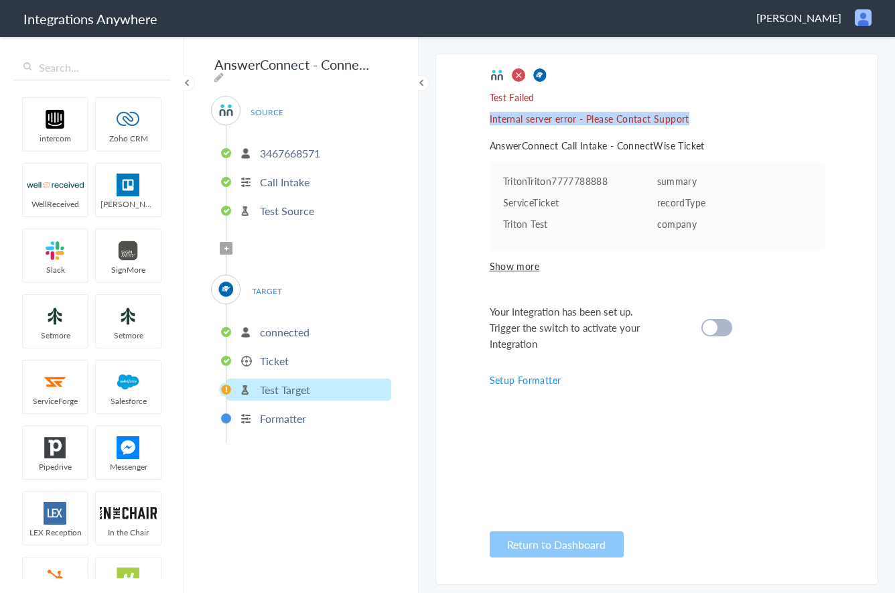
drag, startPoint x: 701, startPoint y: 119, endPoint x: 740, endPoint y: 186, distance: 76.9
click at [468, 119] on section "Select Account 3467668571 Rename Delete (2 days ago) + connect Continue Setup S…" at bounding box center [656, 319] width 443 height 531
click at [780, 182] on p "summary" at bounding box center [734, 180] width 154 height 13
click at [529, 265] on span "Show more" at bounding box center [657, 265] width 335 height 13
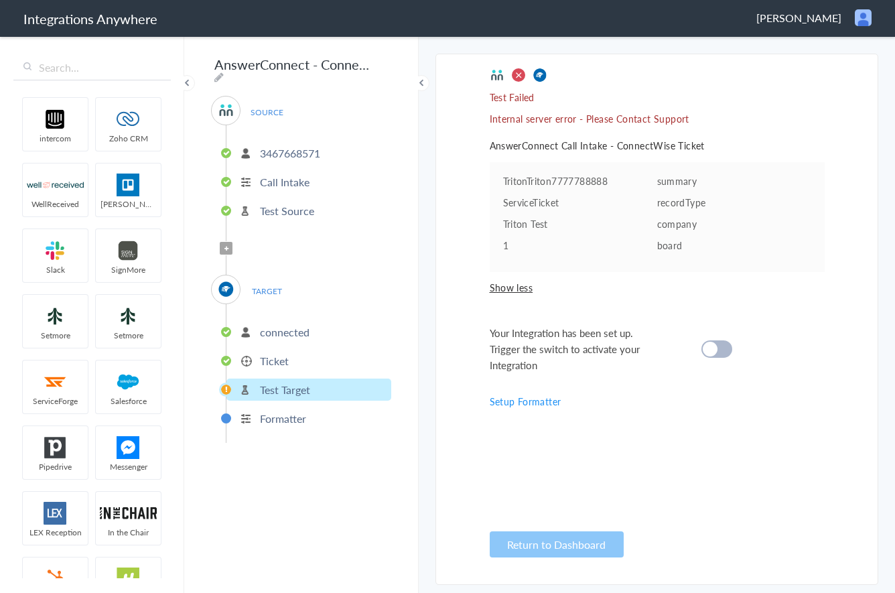
click at [288, 360] on p "Ticket" at bounding box center [274, 360] width 29 height 15
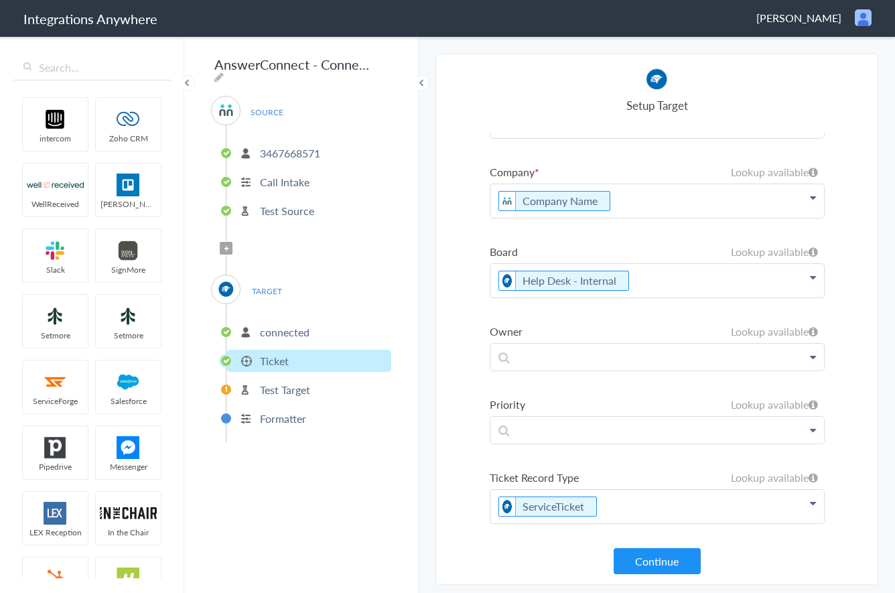
click at [608, 502] on p "ServiceTicket" at bounding box center [657, 506] width 334 height 33
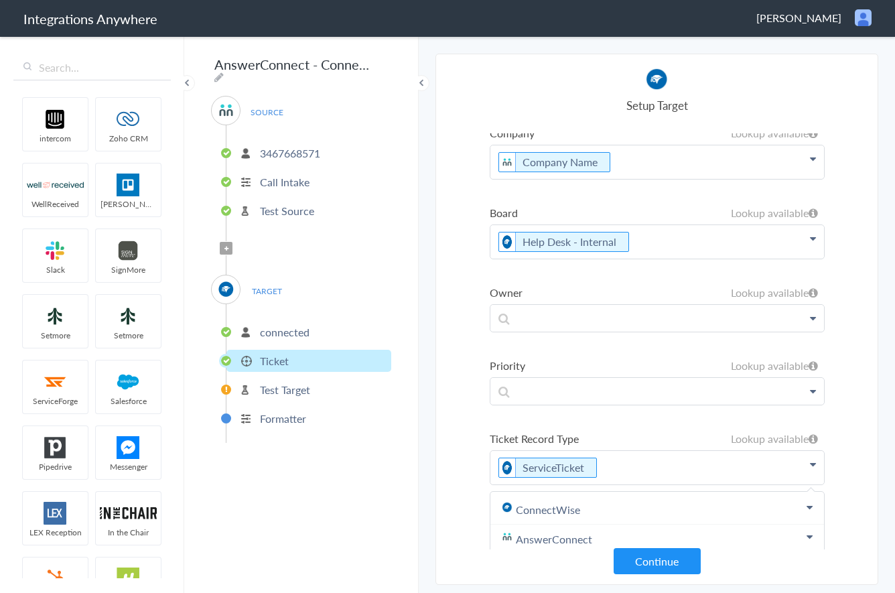
scroll to position [93, 0]
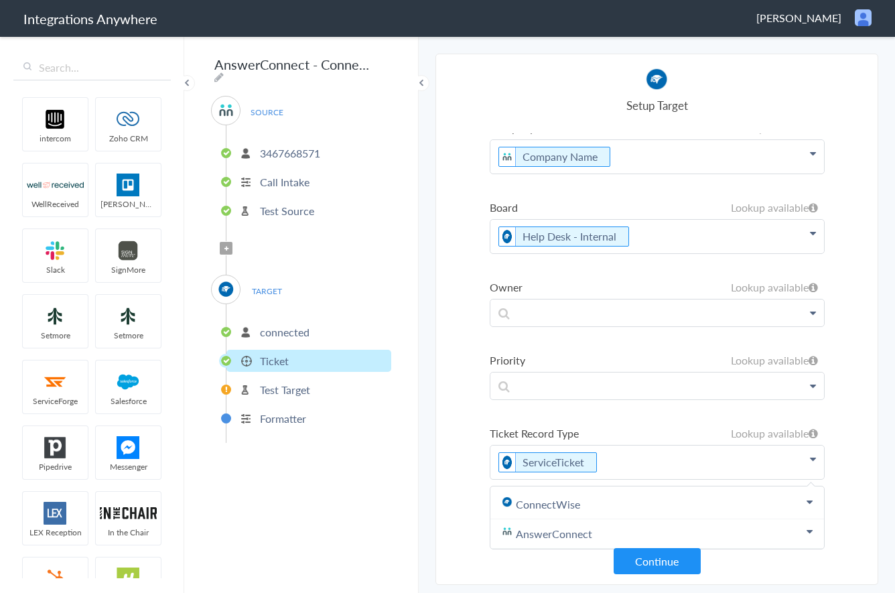
click at [614, 463] on p "ServiceTicket" at bounding box center [657, 461] width 334 height 33
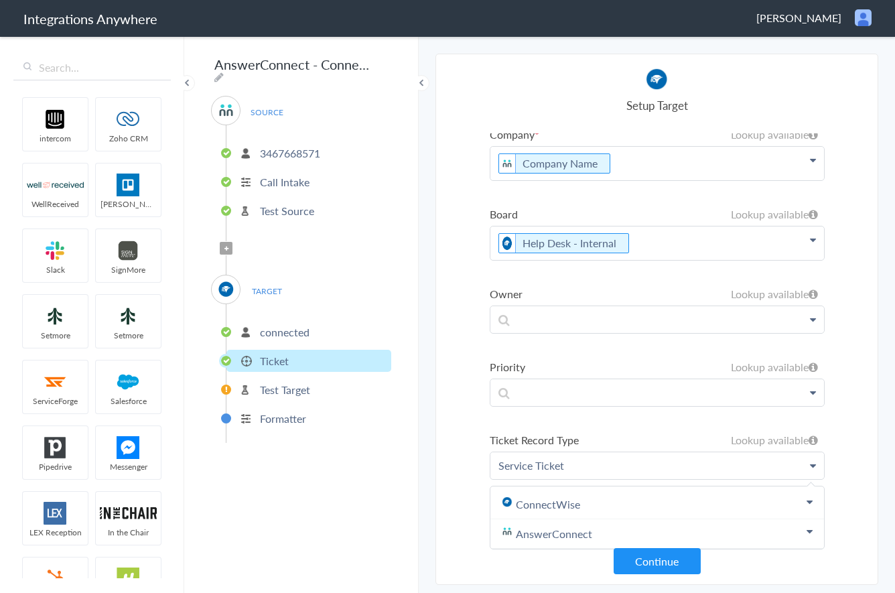
click at [448, 382] on section "Select Account 3467668571 Rename Delete (2 days ago) + connect Continue Setup S…" at bounding box center [656, 319] width 443 height 531
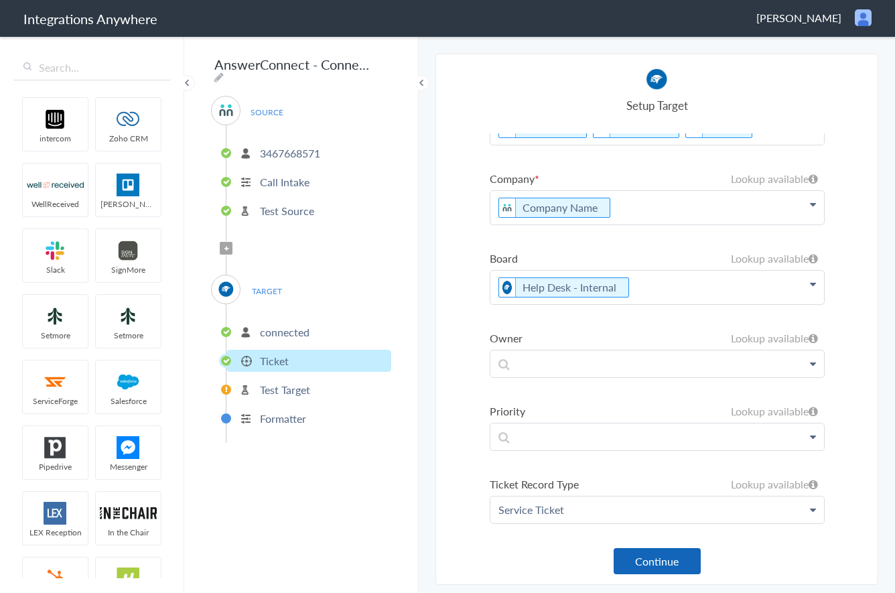
click at [644, 563] on button "Continue" at bounding box center [657, 561] width 87 height 26
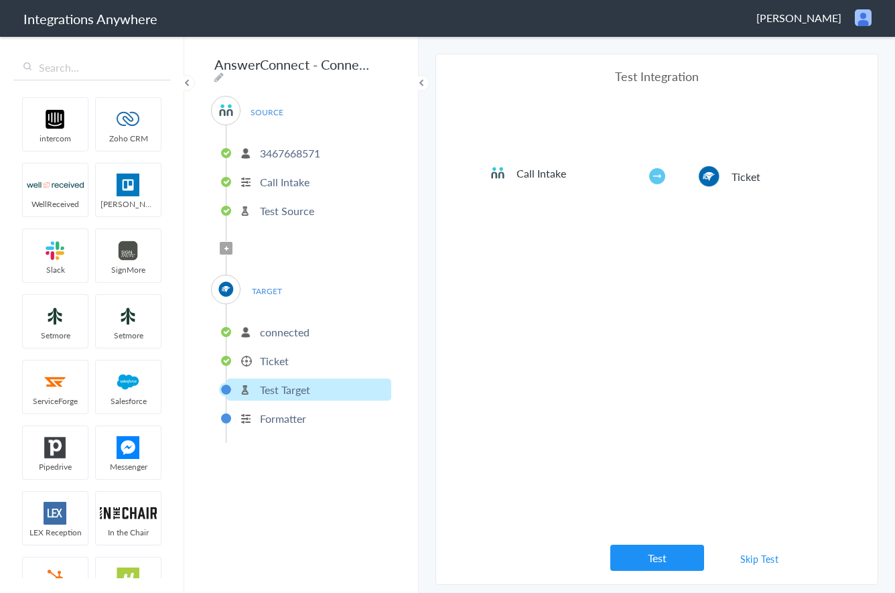
click at [677, 559] on button "Test" at bounding box center [657, 558] width 94 height 26
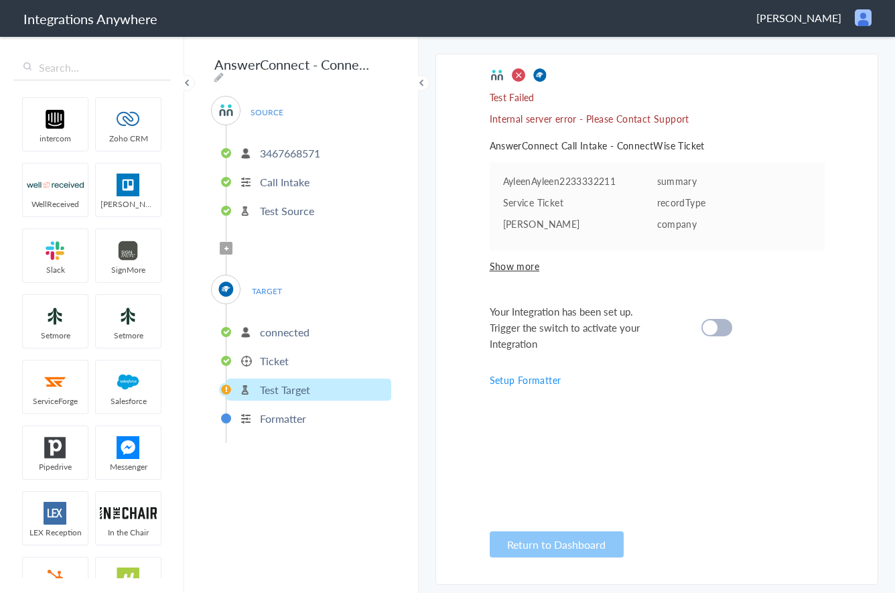
click at [271, 353] on p "Ticket" at bounding box center [274, 360] width 29 height 15
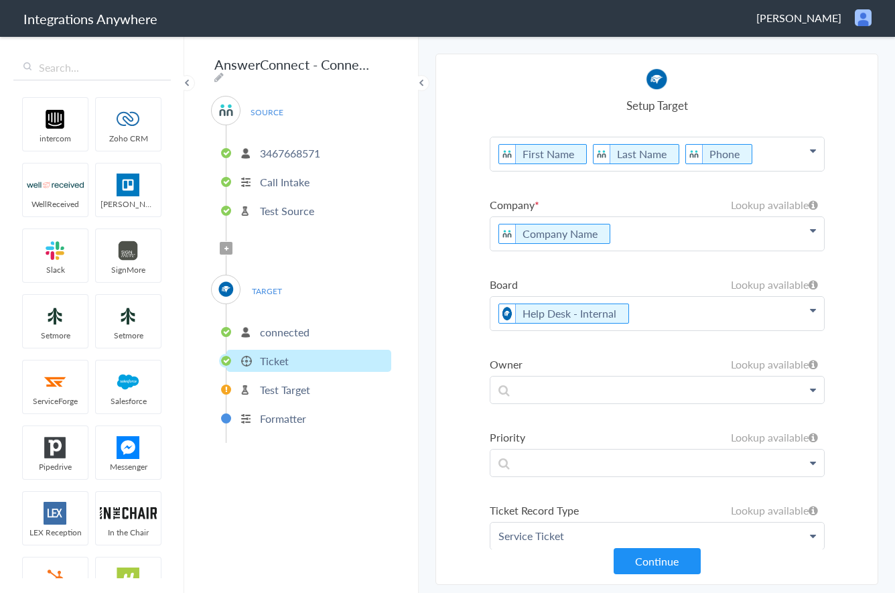
scroll to position [0, 0]
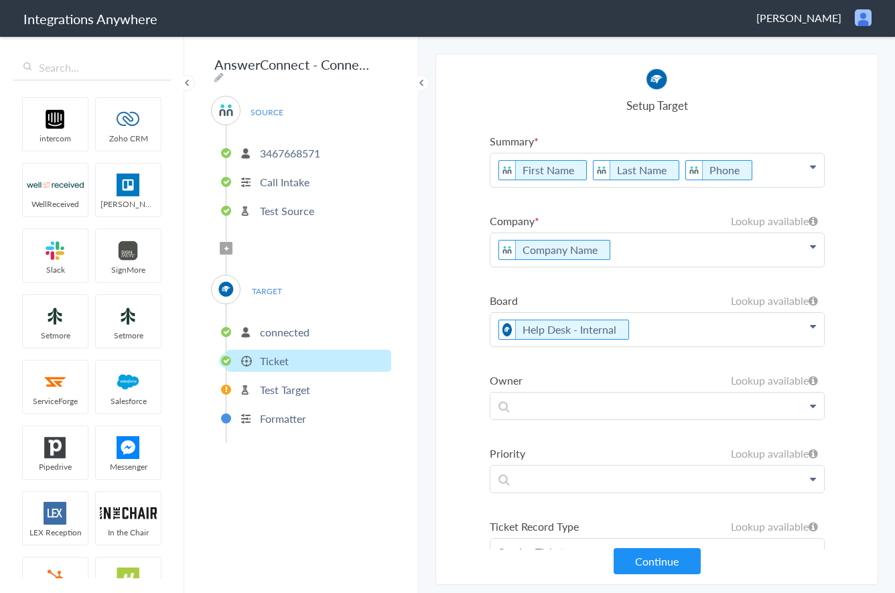
click at [617, 254] on p "Company Name" at bounding box center [657, 249] width 334 height 33
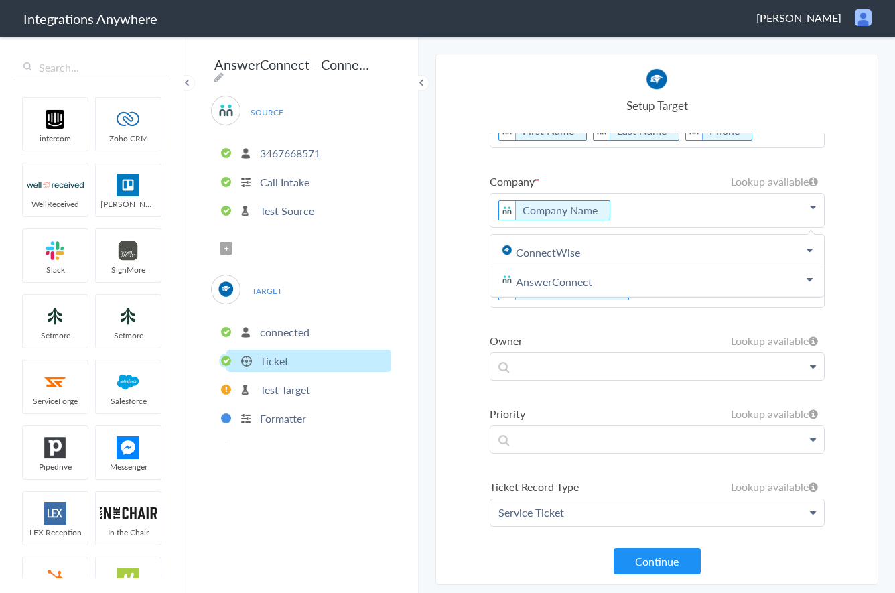
scroll to position [42, 0]
click at [457, 228] on section "Select Account 3467668571 Rename Delete (2 days ago) + connect Continue Setup S…" at bounding box center [656, 319] width 443 height 531
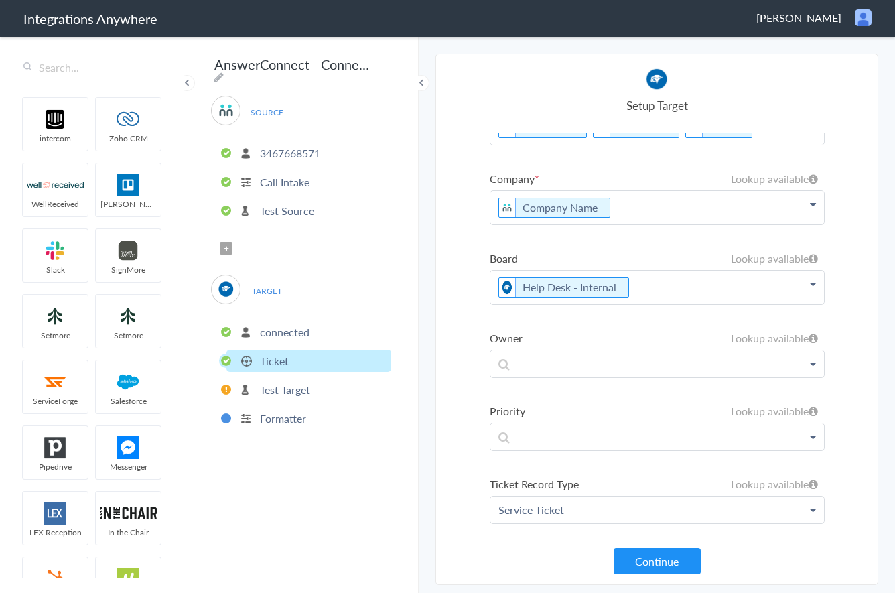
click at [659, 294] on p "Help Desk - Internal" at bounding box center [657, 287] width 334 height 33
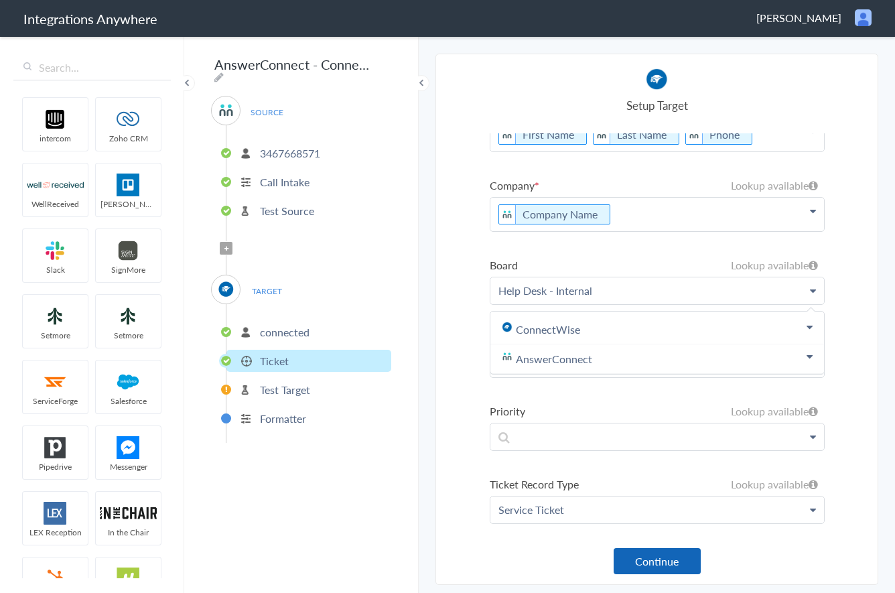
click at [654, 560] on button "Continue" at bounding box center [657, 561] width 87 height 26
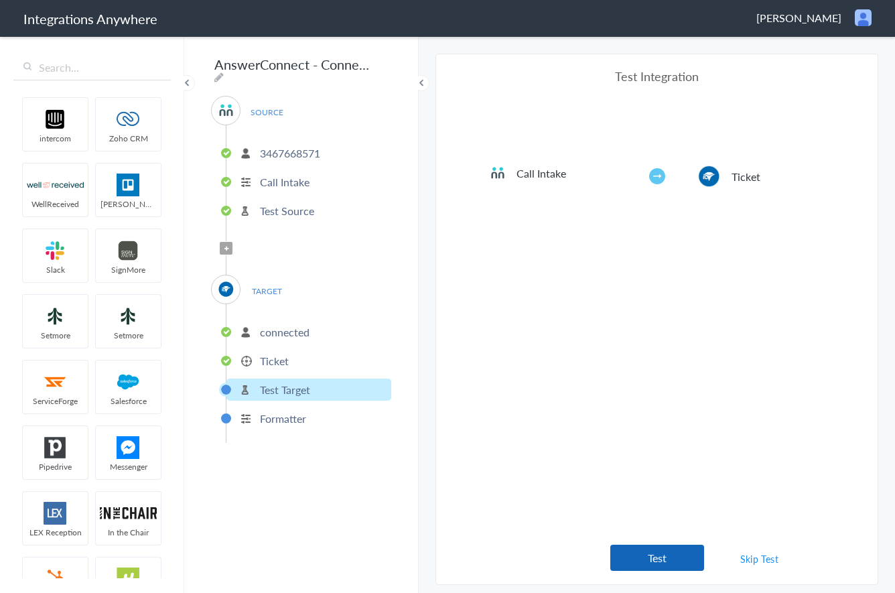
click at [653, 561] on button "Test" at bounding box center [657, 558] width 94 height 26
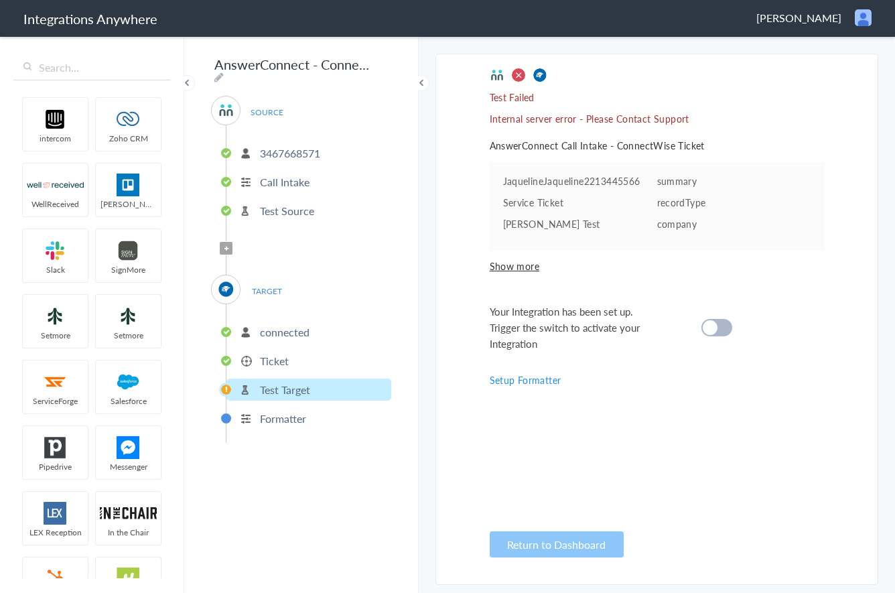
click at [510, 265] on span "Show more" at bounding box center [657, 265] width 335 height 13
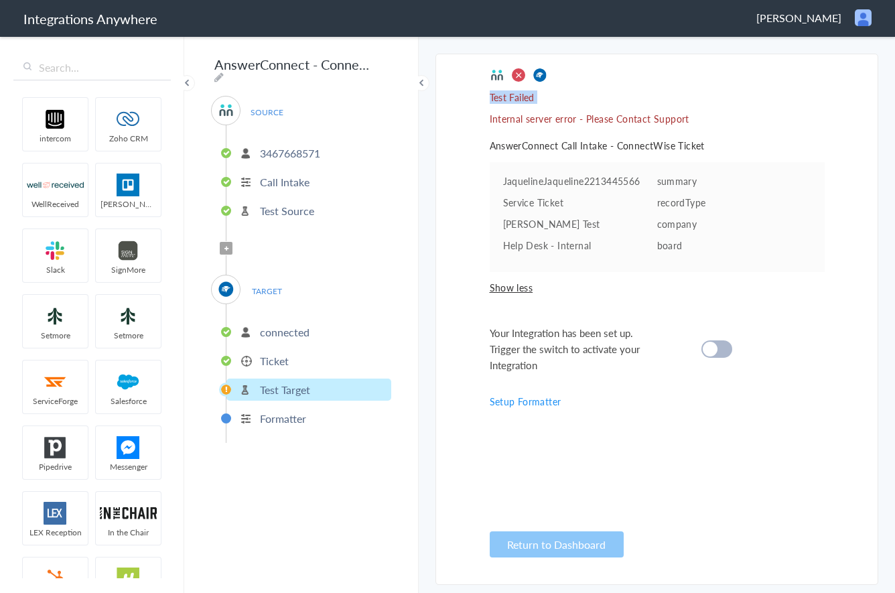
drag, startPoint x: 486, startPoint y: 94, endPoint x: 525, endPoint y: 102, distance: 39.5
click at [527, 109] on section "Select Account 3467668571 Rename Delete (2 days ago) + connect Continue Setup S…" at bounding box center [656, 319] width 443 height 531
click at [518, 72] on span at bounding box center [518, 75] width 15 height 15
click at [535, 73] on img at bounding box center [540, 75] width 15 height 15
click at [510, 93] on p "Test Failed" at bounding box center [657, 96] width 335 height 13
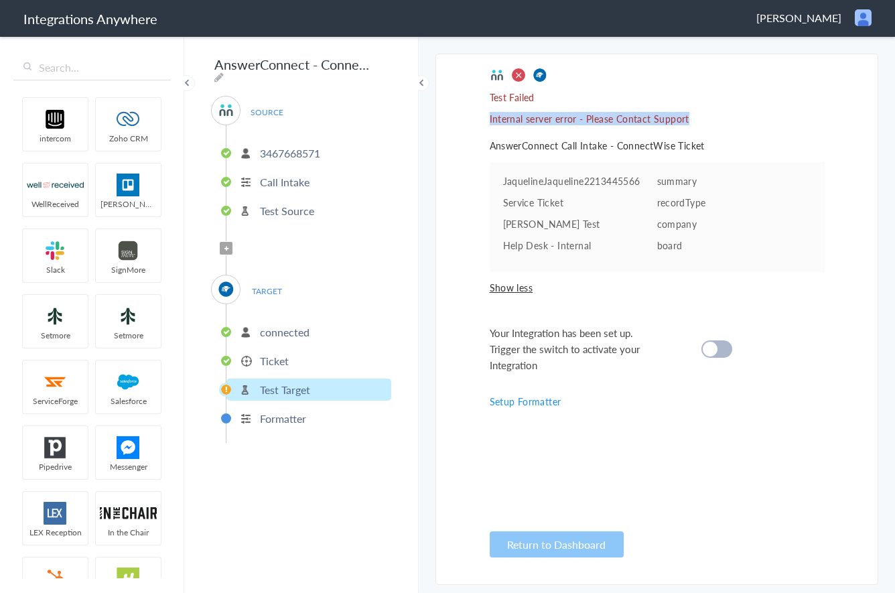
drag, startPoint x: 645, startPoint y: 127, endPoint x: 708, endPoint y: 121, distance: 63.3
click at [708, 121] on section "Select Account 3467668571 Rename Delete (2 days ago) + connect Continue Setup S…" at bounding box center [656, 319] width 443 height 531
click at [714, 127] on div "Test Failed Internal server error - Please Contact Support AnswerConnect Call I…" at bounding box center [657, 319] width 335 height 503
drag, startPoint x: 687, startPoint y: 121, endPoint x: 469, endPoint y: 88, distance: 220.9
click at [469, 88] on section "Select Account 3467668571 Rename Delete (2 days ago) + connect Continue Setup S…" at bounding box center [656, 319] width 443 height 531
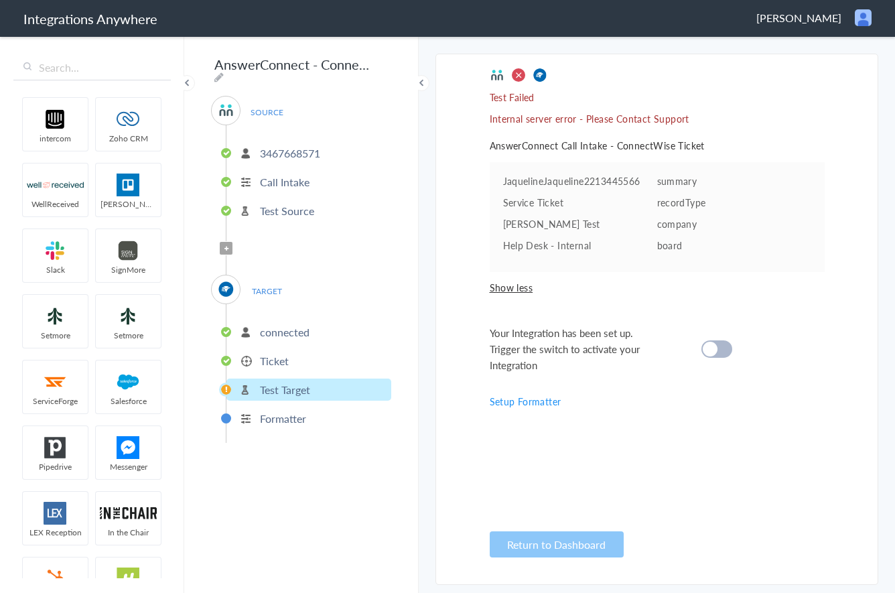
drag, startPoint x: 273, startPoint y: 338, endPoint x: 284, endPoint y: 321, distance: 20.5
click at [273, 338] on ul "connected Ticket Test Target Formatter" at bounding box center [308, 373] width 165 height 139
click at [281, 353] on p "Ticket" at bounding box center [274, 360] width 29 height 15
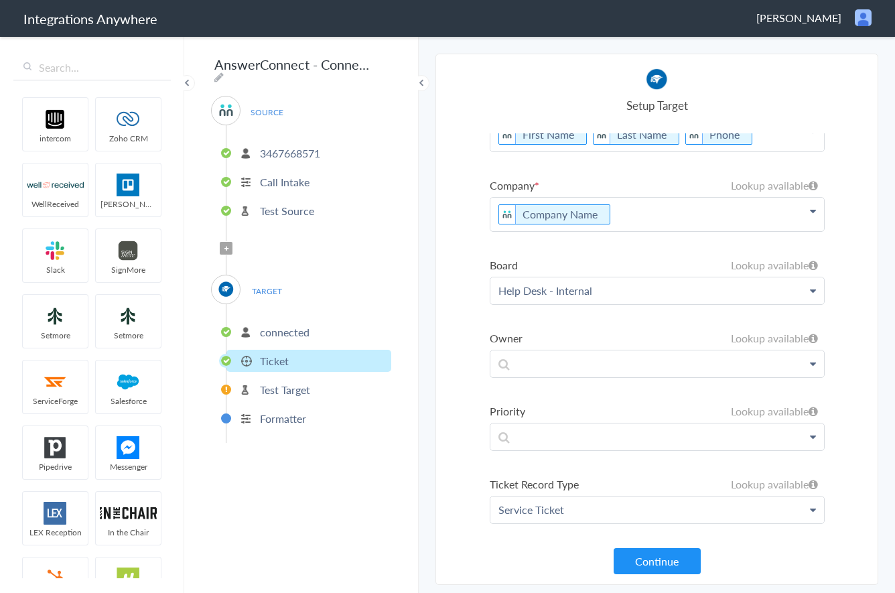
click at [620, 216] on p "Company Name" at bounding box center [657, 214] width 334 height 33
click at [446, 380] on section "Select Account 3467668571 Rename Delete (2 days ago) + connect Continue Setup S…" at bounding box center [656, 319] width 443 height 531
click at [283, 415] on p "Formatter" at bounding box center [283, 418] width 46 height 15
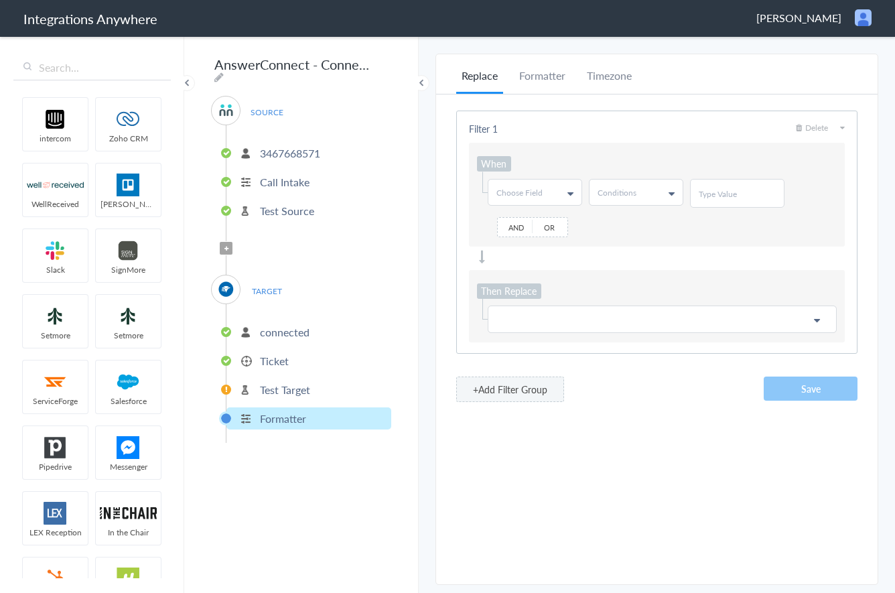
click at [286, 390] on p "Test Target" at bounding box center [285, 389] width 50 height 15
